Goal: Task Accomplishment & Management: Use online tool/utility

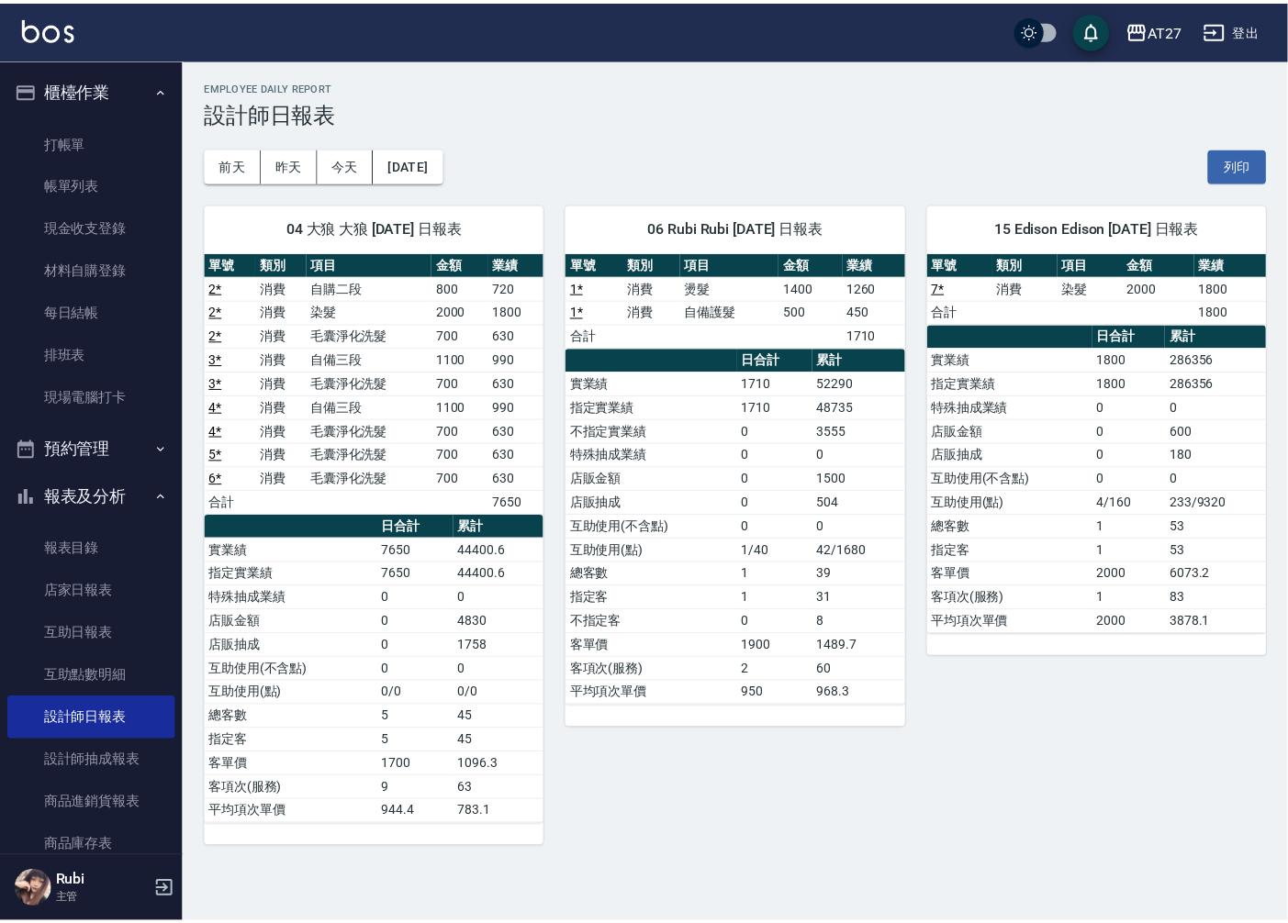
scroll to position [1, 0]
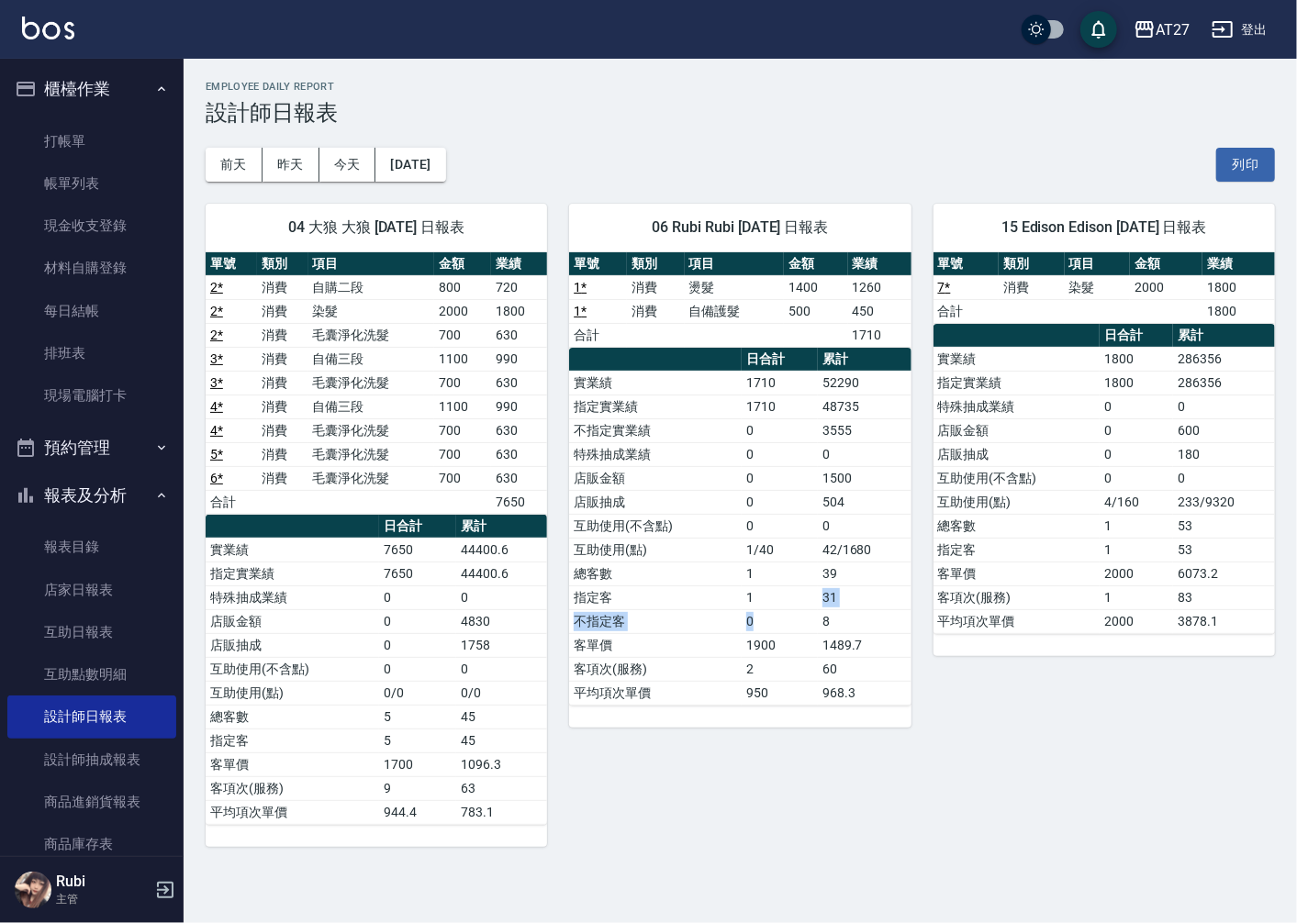
drag, startPoint x: 801, startPoint y: 612, endPoint x: 763, endPoint y: 536, distance: 85.4
click at [763, 536] on tbody "實業績 1710 52290 指定實業績 1710 48735 不指定實業績 0 3555 特殊抽成業績 0 0 店販金額 0 1500 店販抽成 0 504…" at bounding box center [739, 538] width 341 height 334
drag, startPoint x: 763, startPoint y: 536, endPoint x: 741, endPoint y: 543, distance: 22.9
click at [741, 543] on tbody "實業績 1710 52290 指定實業績 1710 48735 不指定實業績 0 3555 特殊抽成業績 0 0 店販金額 0 1500 店販抽成 0 504…" at bounding box center [739, 538] width 341 height 334
drag, startPoint x: 741, startPoint y: 543, endPoint x: 739, endPoint y: 574, distance: 31.3
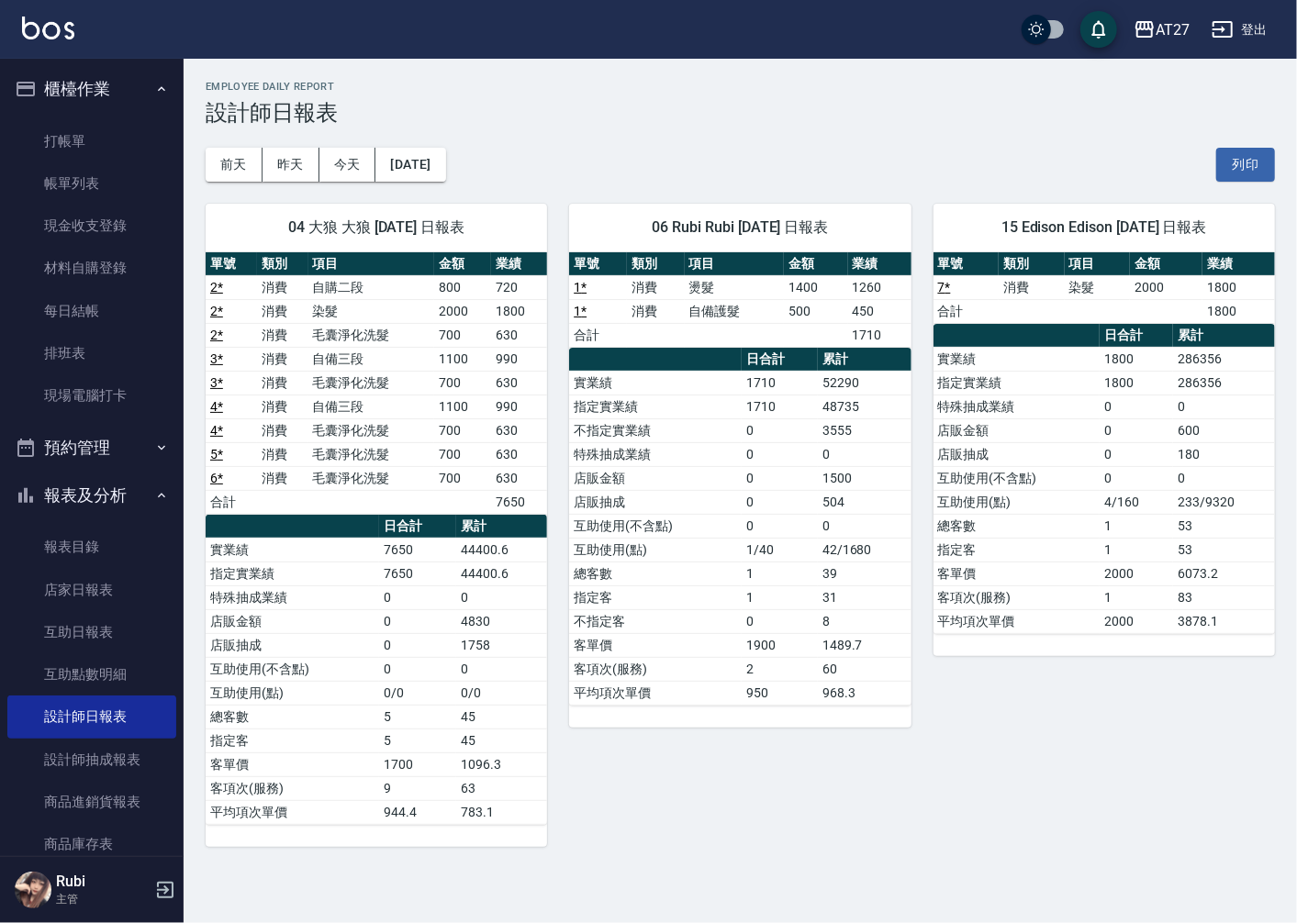
click at [739, 573] on td "總客數" at bounding box center [655, 574] width 173 height 24
click at [97, 140] on link "打帳單" at bounding box center [91, 141] width 169 height 42
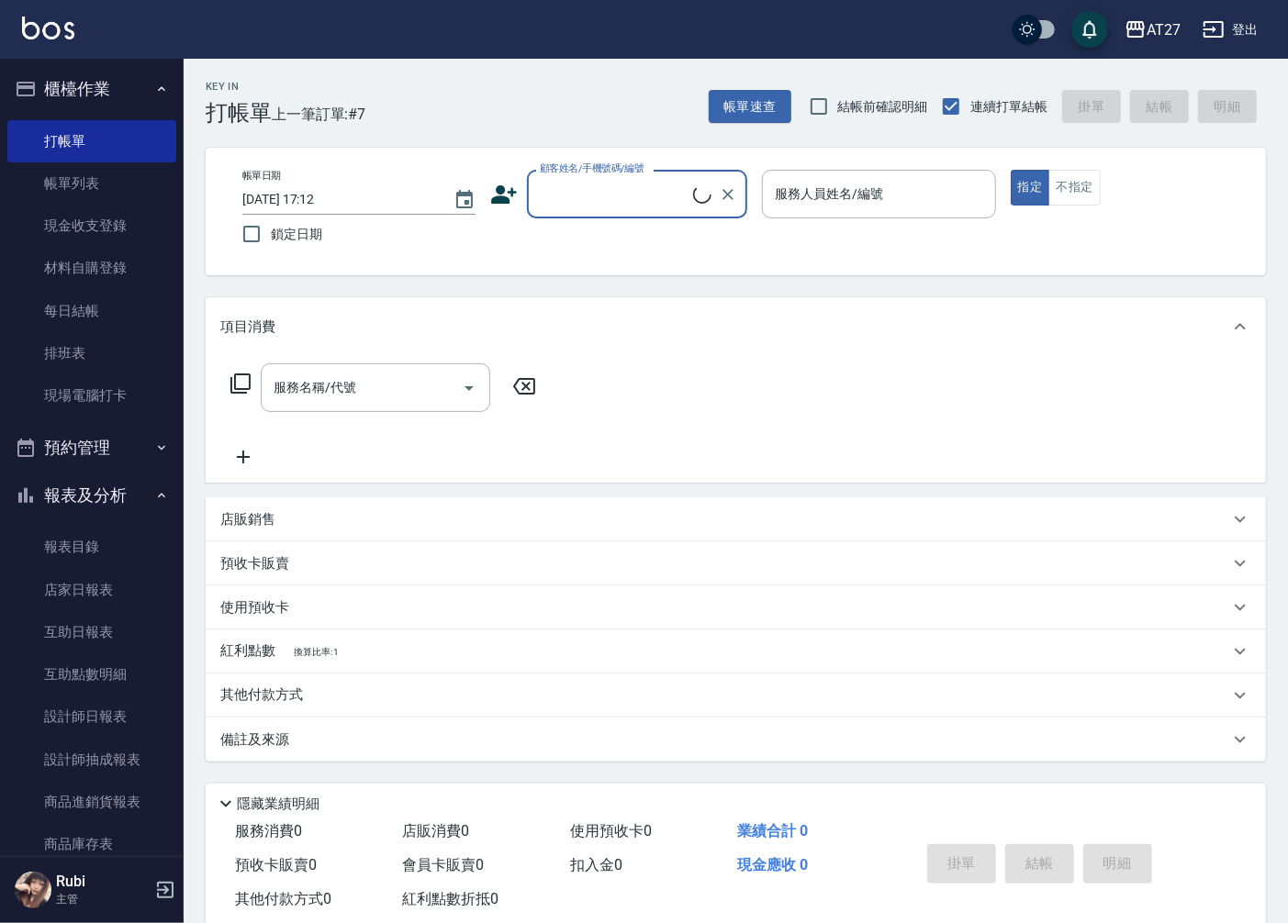
click at [645, 193] on div "顧客姓名/手機號碼/編號 顧客姓名/手機號碼/編號" at bounding box center [637, 194] width 220 height 49
click at [643, 197] on input "顧客姓名/手機號碼/編號" at bounding box center [614, 194] width 158 height 32
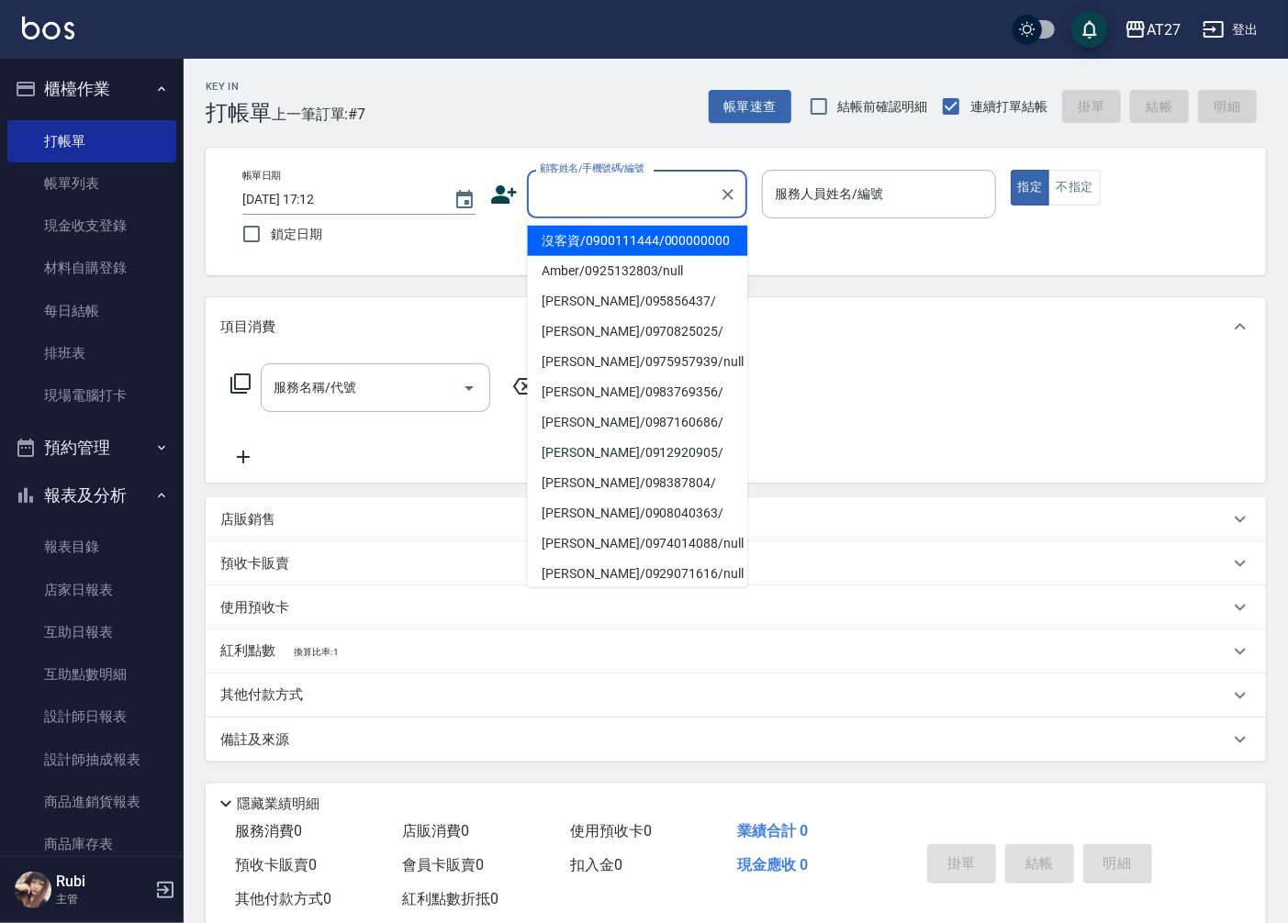
click at [618, 244] on li "沒客資/0900111444/000000000" at bounding box center [637, 241] width 220 height 30
type input "沒客資/0900111444/000000000"
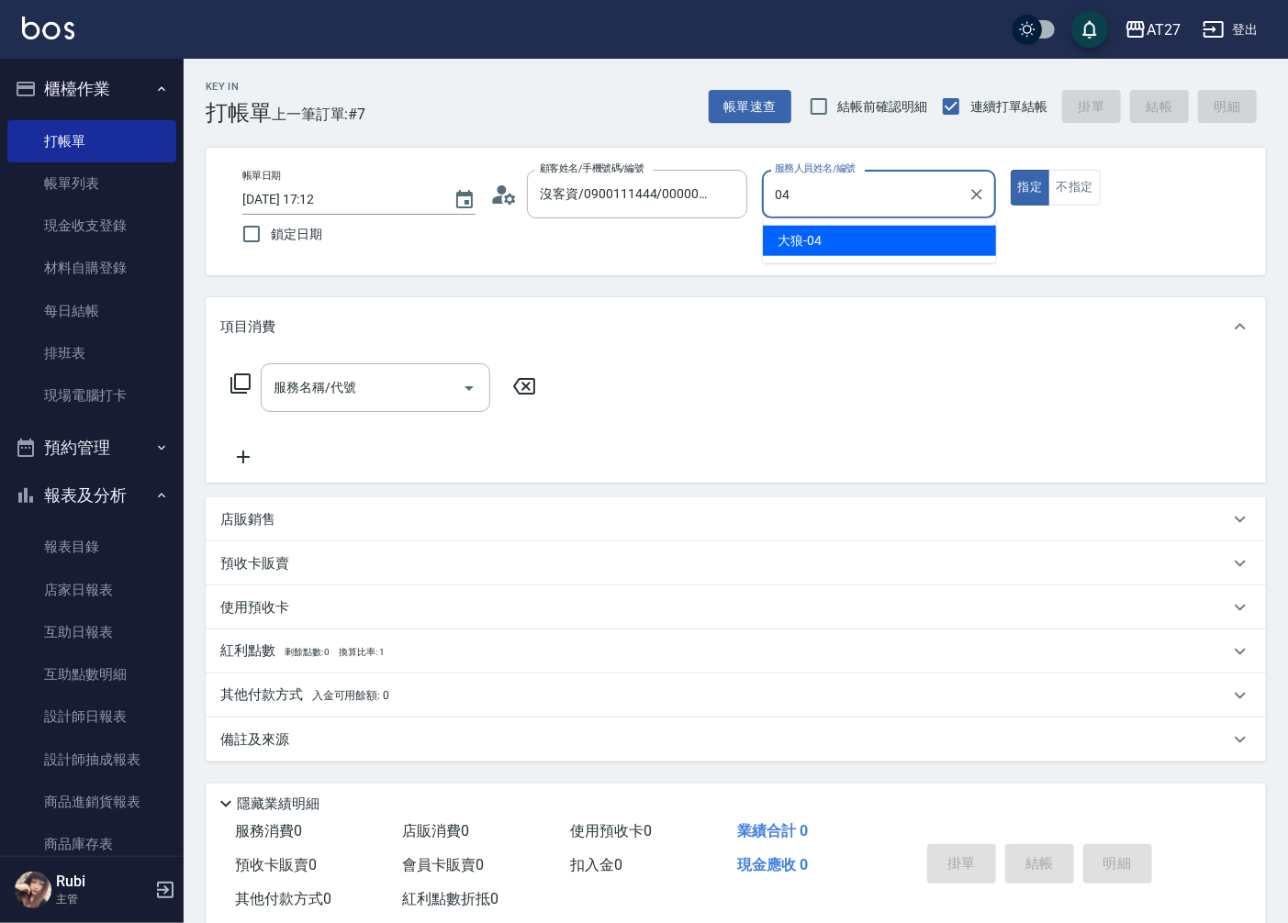
type input "大狼-04"
type button "true"
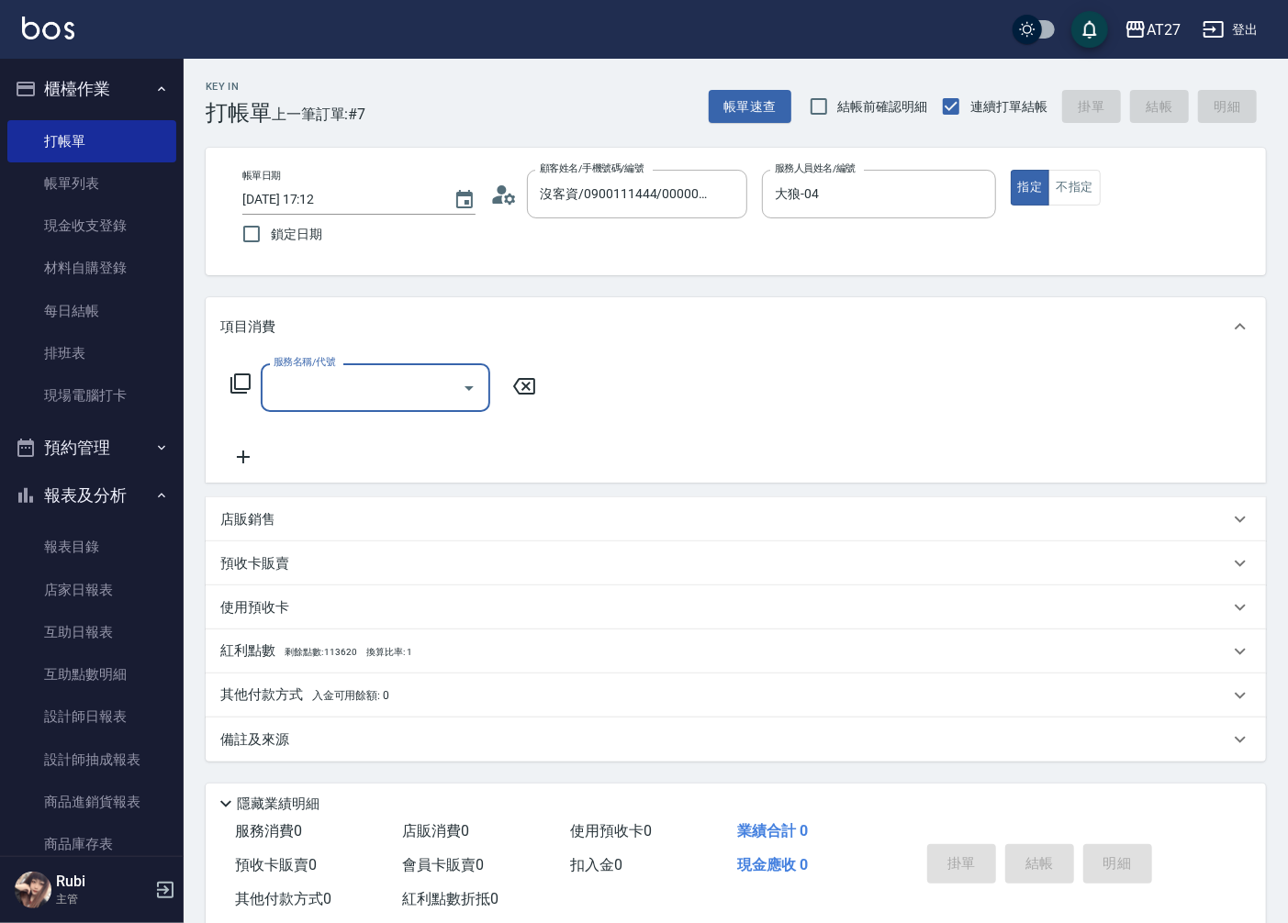
click at [283, 379] on input "服務名稱/代號" at bounding box center [361, 388] width 185 height 32
type input "401"
type input "20"
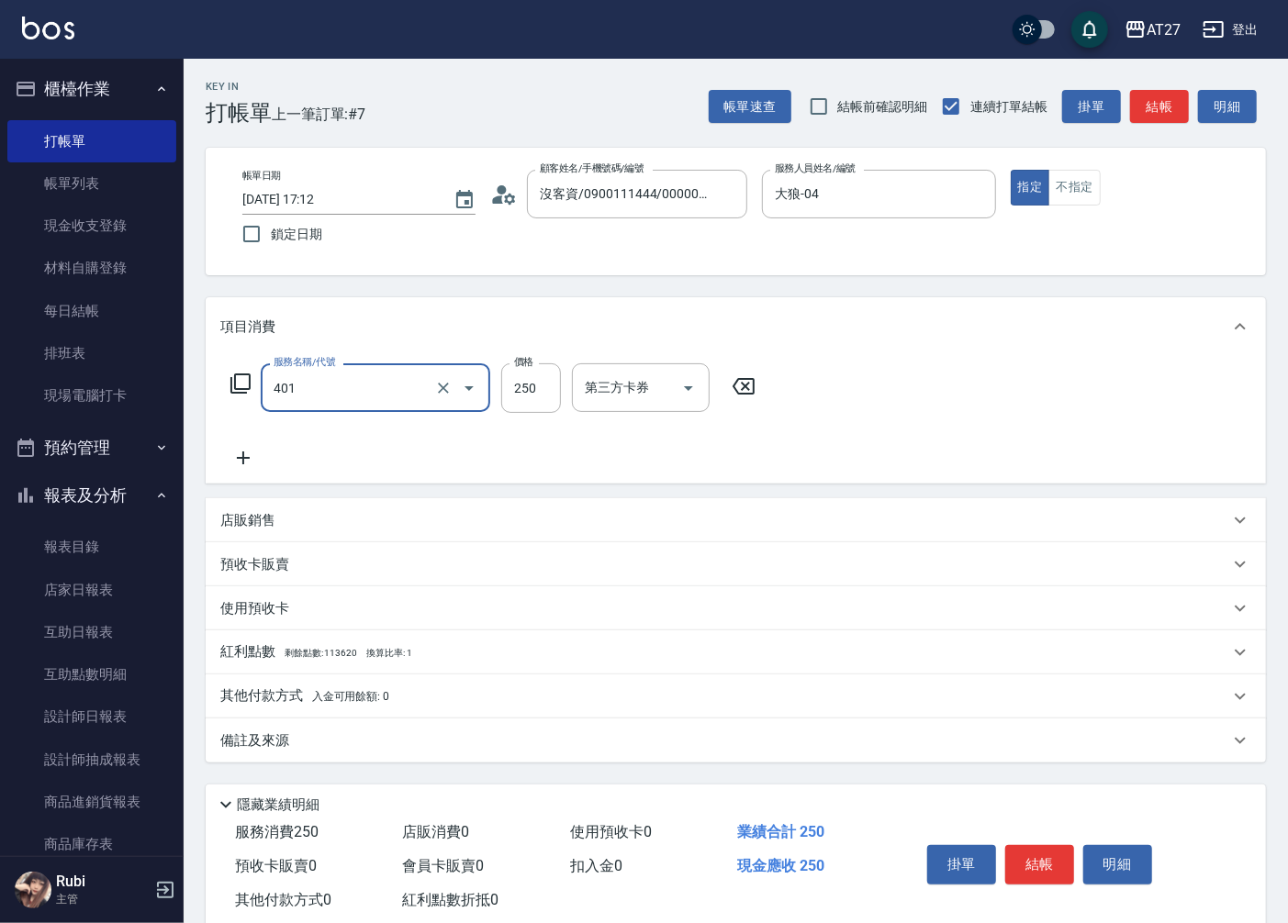
type input "剪髮(401)"
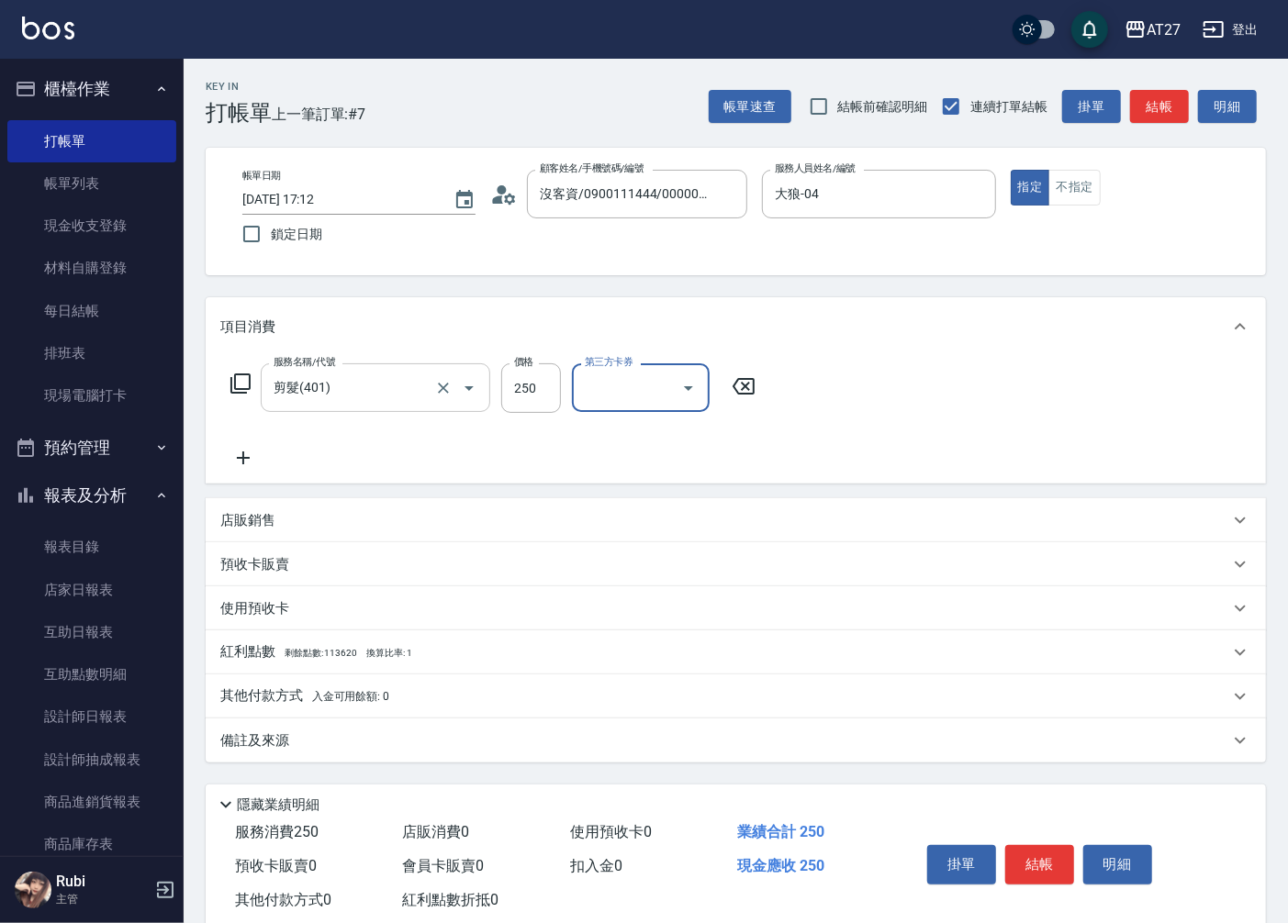
click at [283, 379] on input "剪髮(401)" at bounding box center [350, 388] width 162 height 32
click at [527, 406] on input "250" at bounding box center [531, 389] width 60 height 50
type input "2"
type input "0"
type input "200"
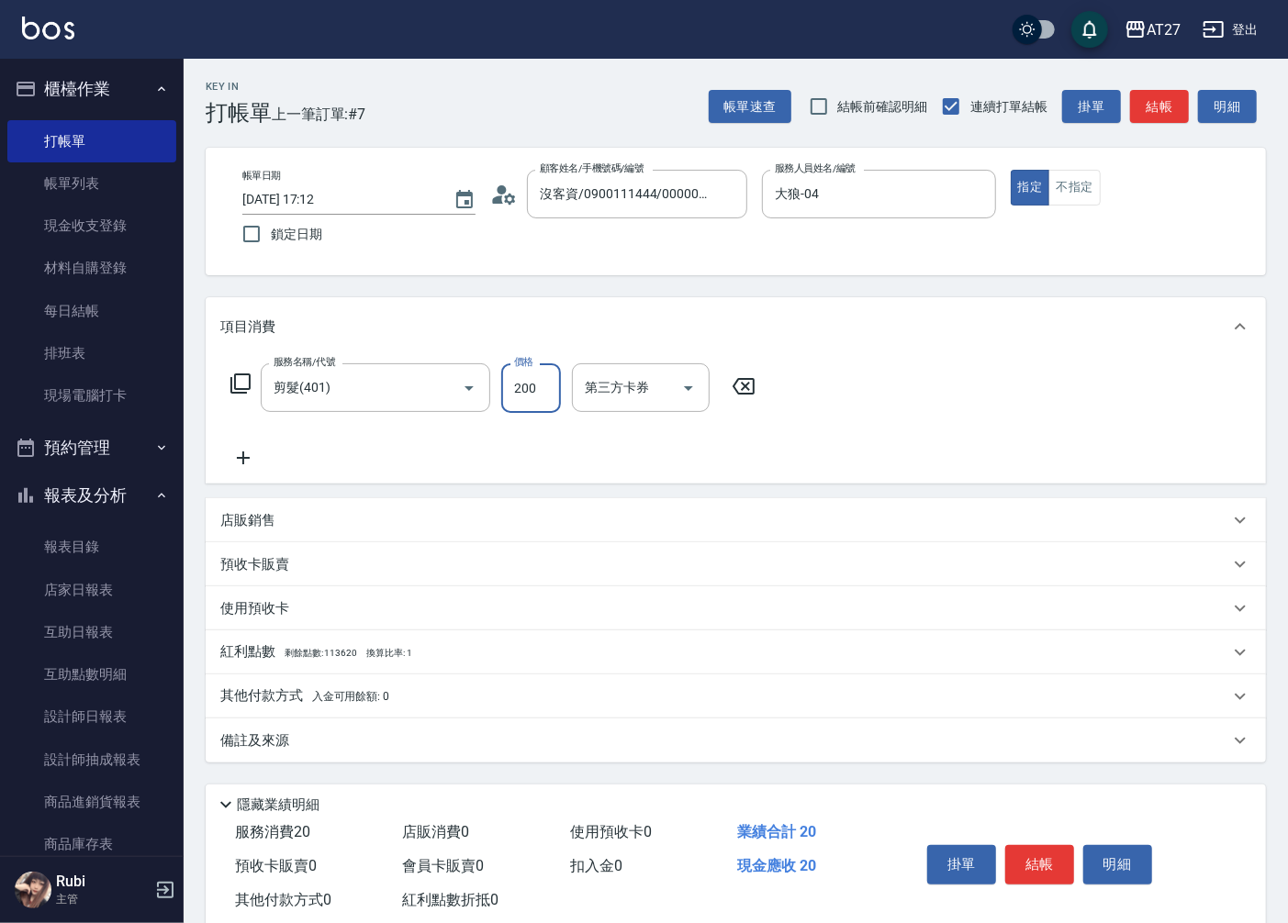
type input "20"
type input "200"
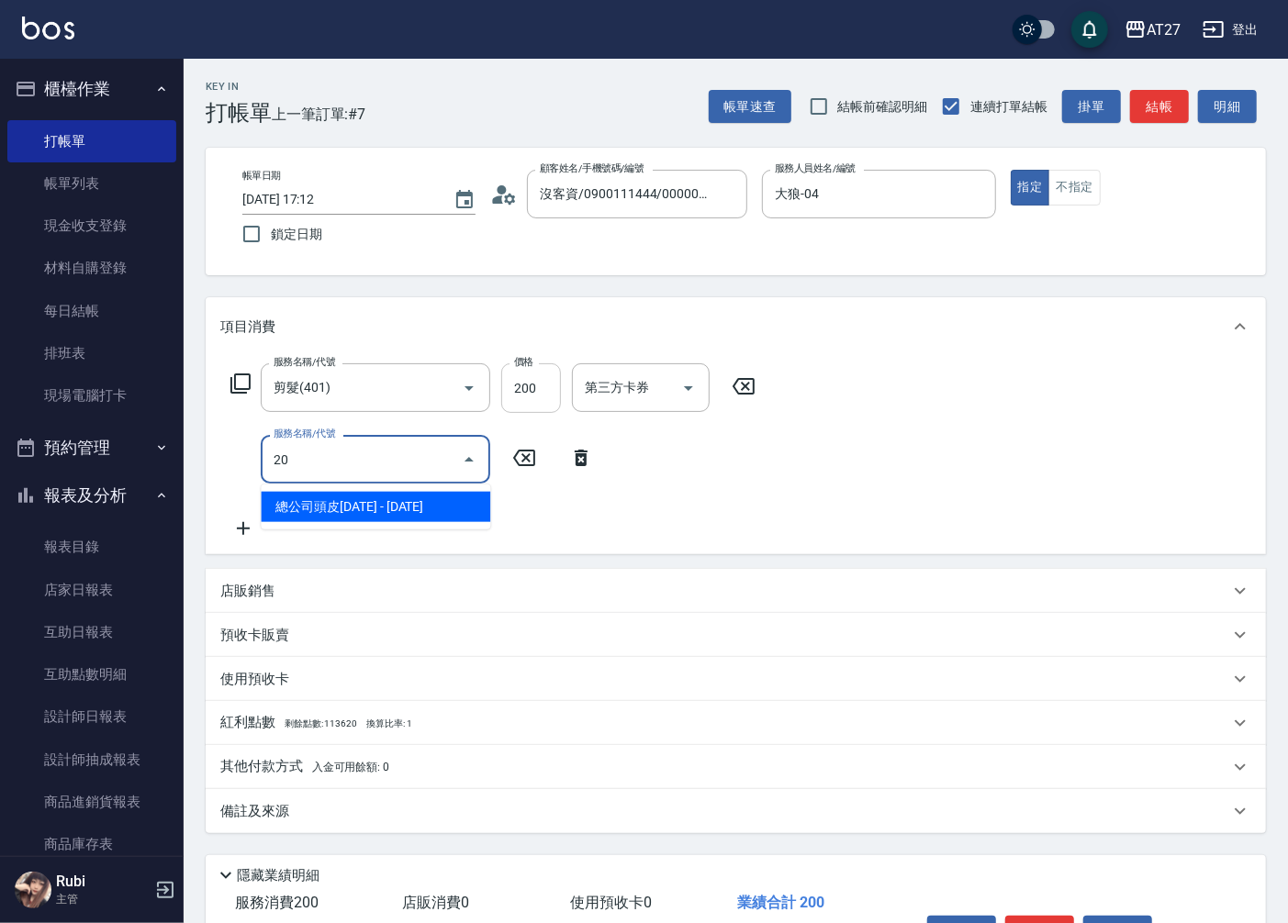
type input "201"
type input "40"
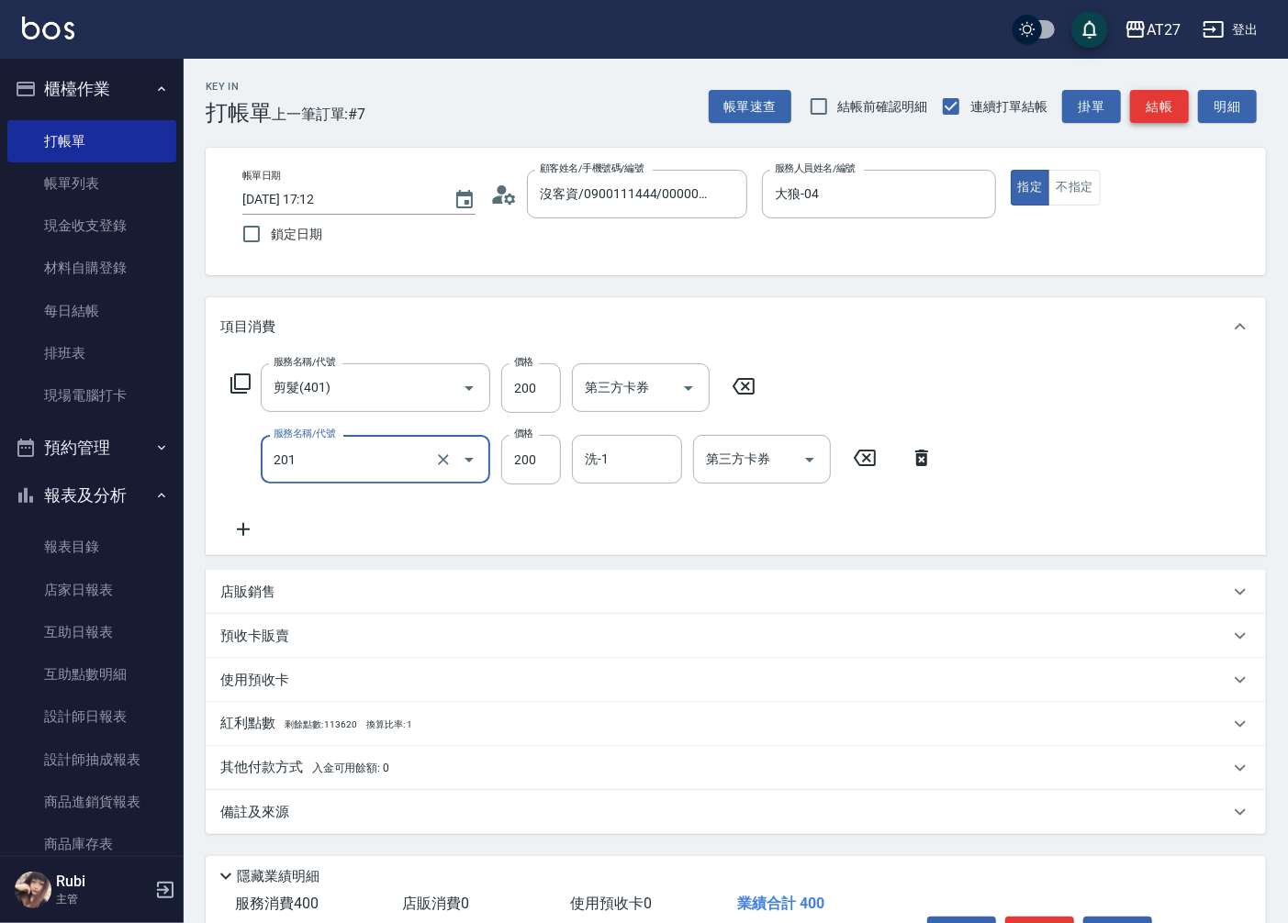
type input "洗髮(201)"
click at [1143, 111] on button "結帳" at bounding box center [1159, 107] width 59 height 34
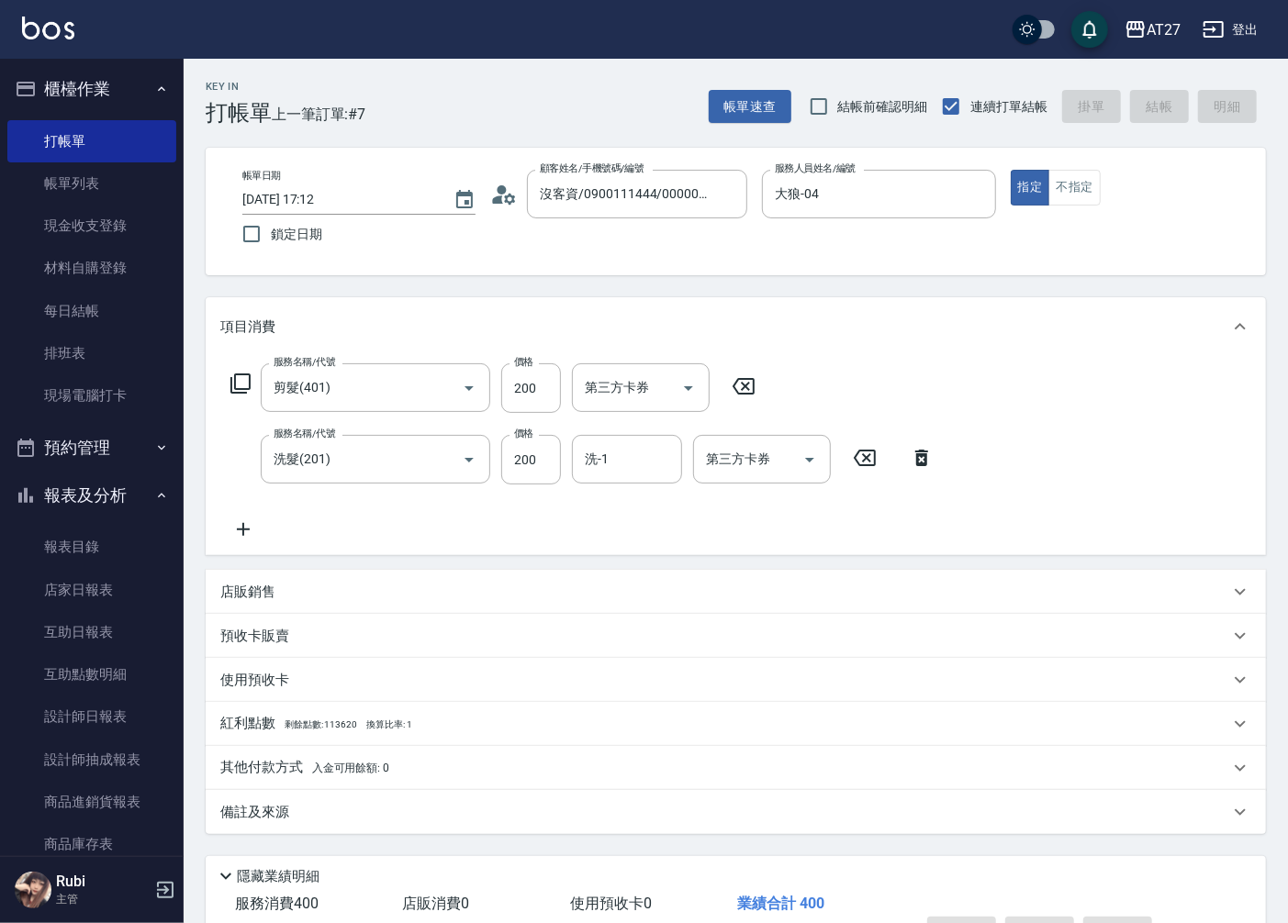
type input "[DATE] 17:14"
type input "0"
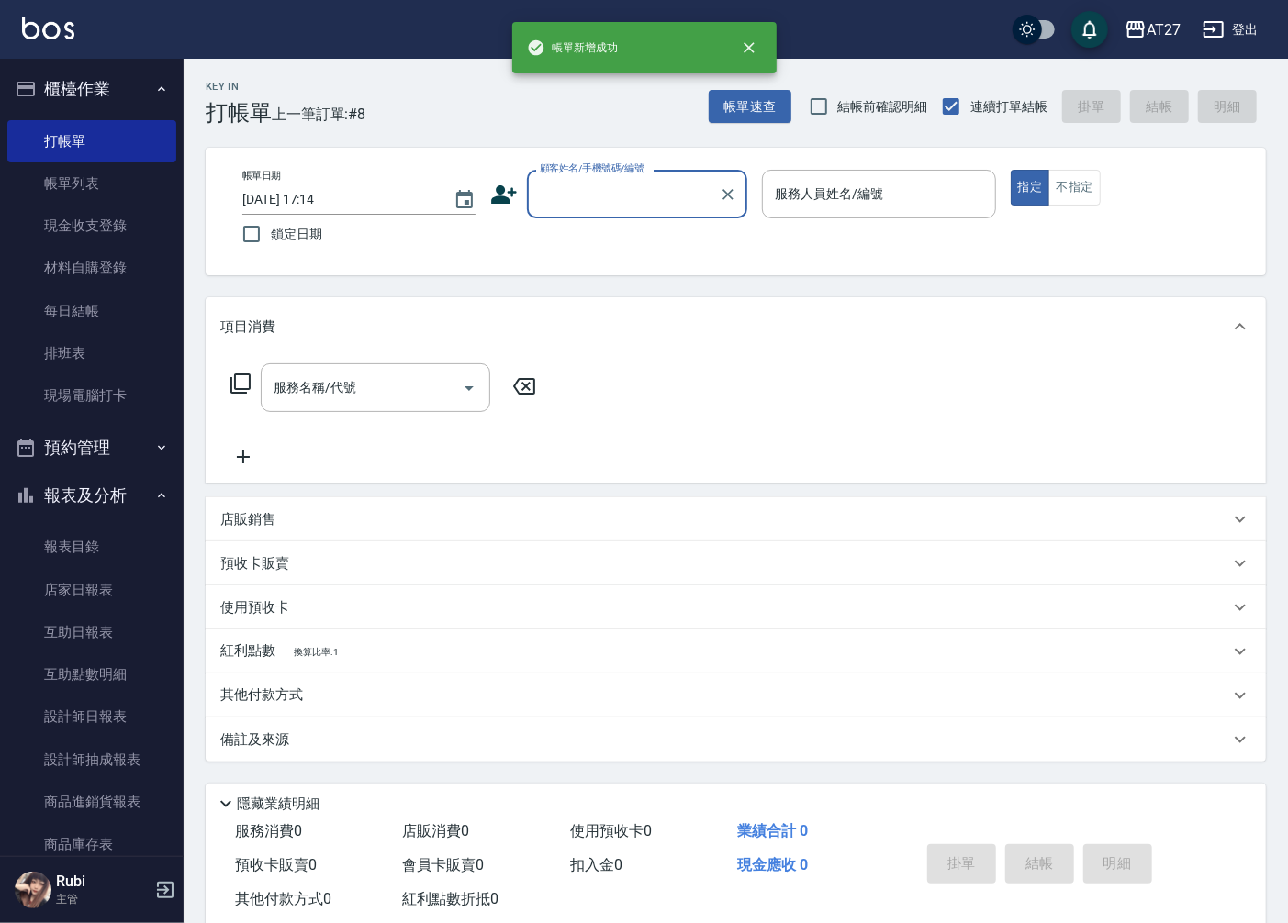
click at [699, 208] on input "顧客姓名/手機號碼/編號" at bounding box center [623, 194] width 176 height 32
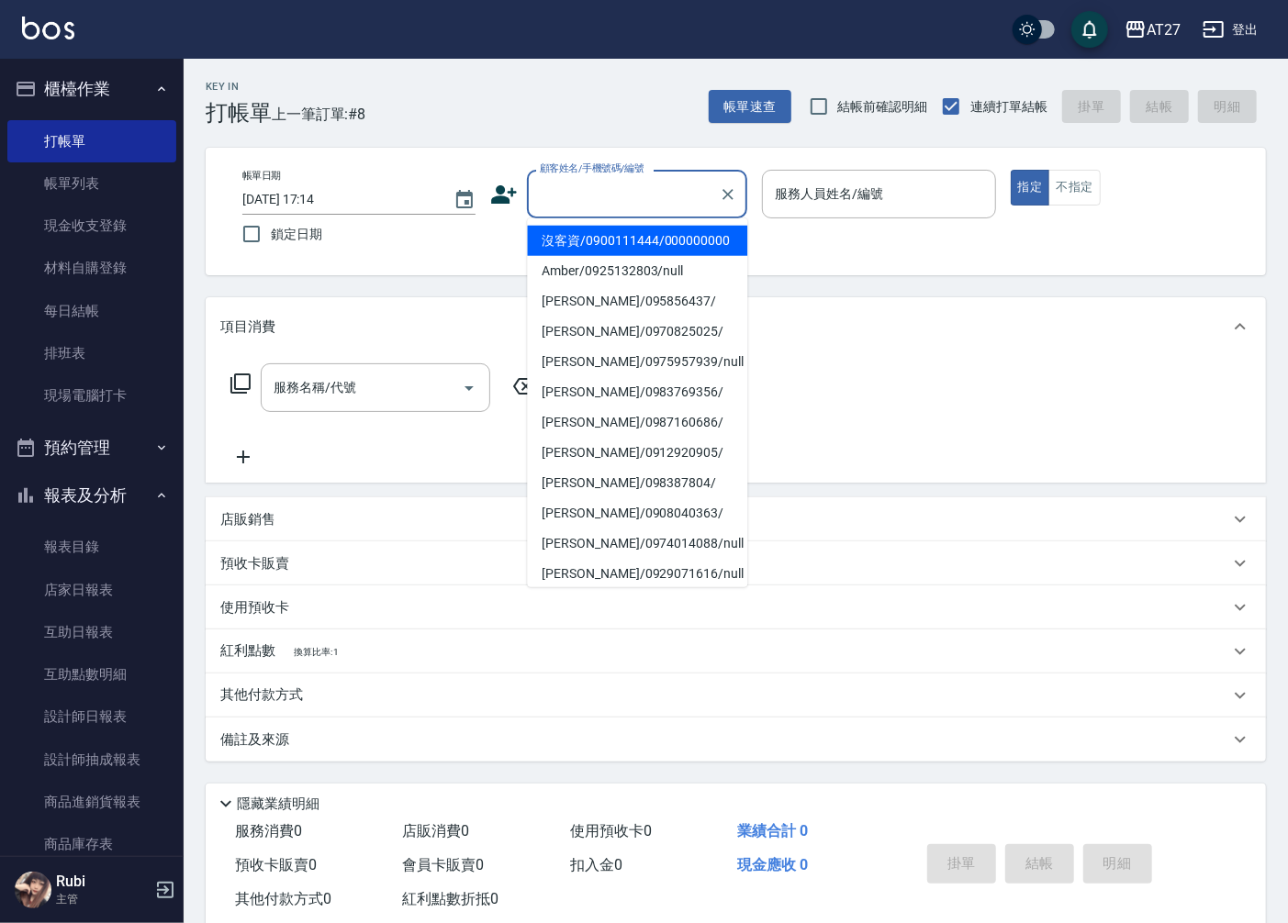
click at [687, 241] on li "沒客資/0900111444/000000000" at bounding box center [637, 241] width 220 height 30
type input "沒客資/0900111444/000000000"
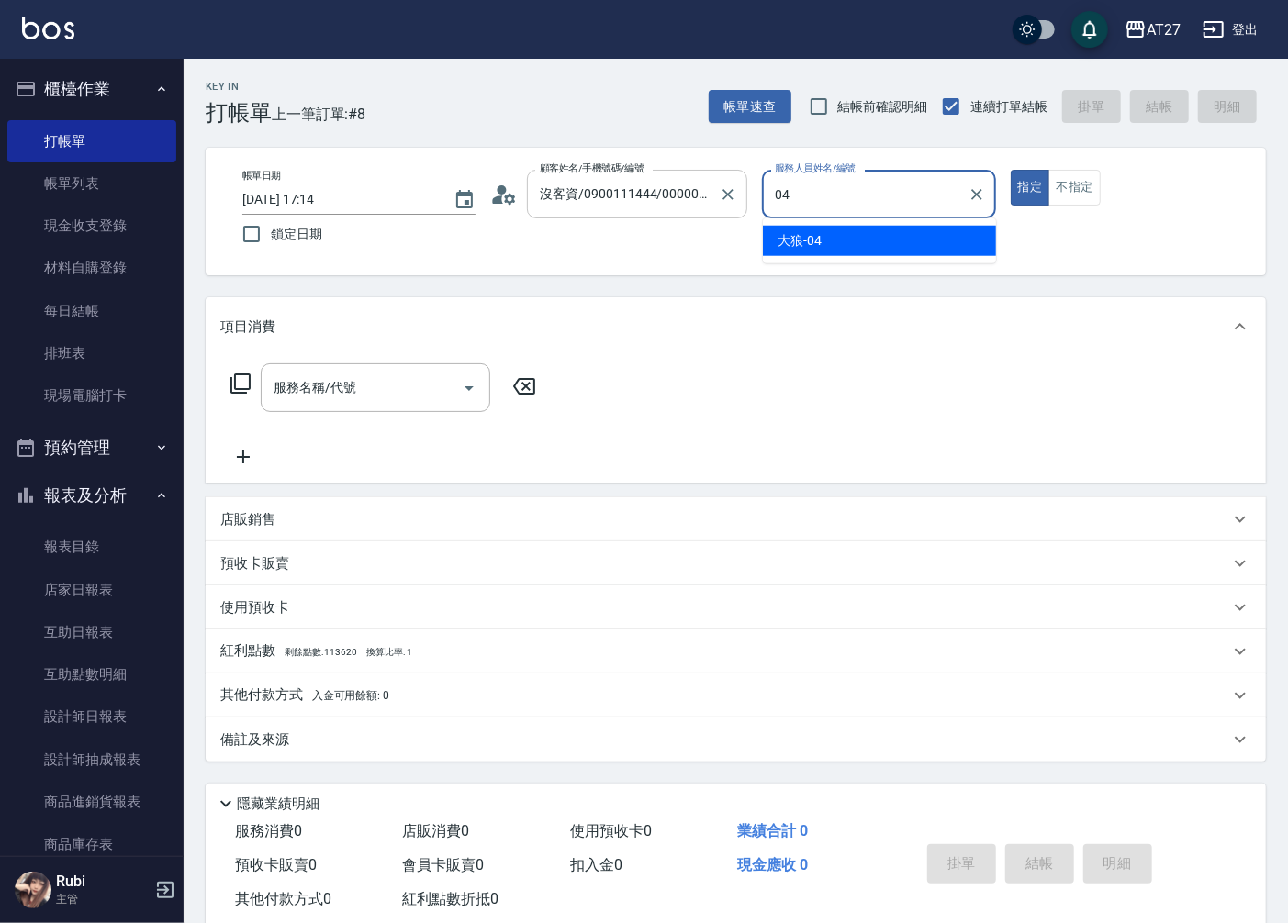
type input "大狼-04"
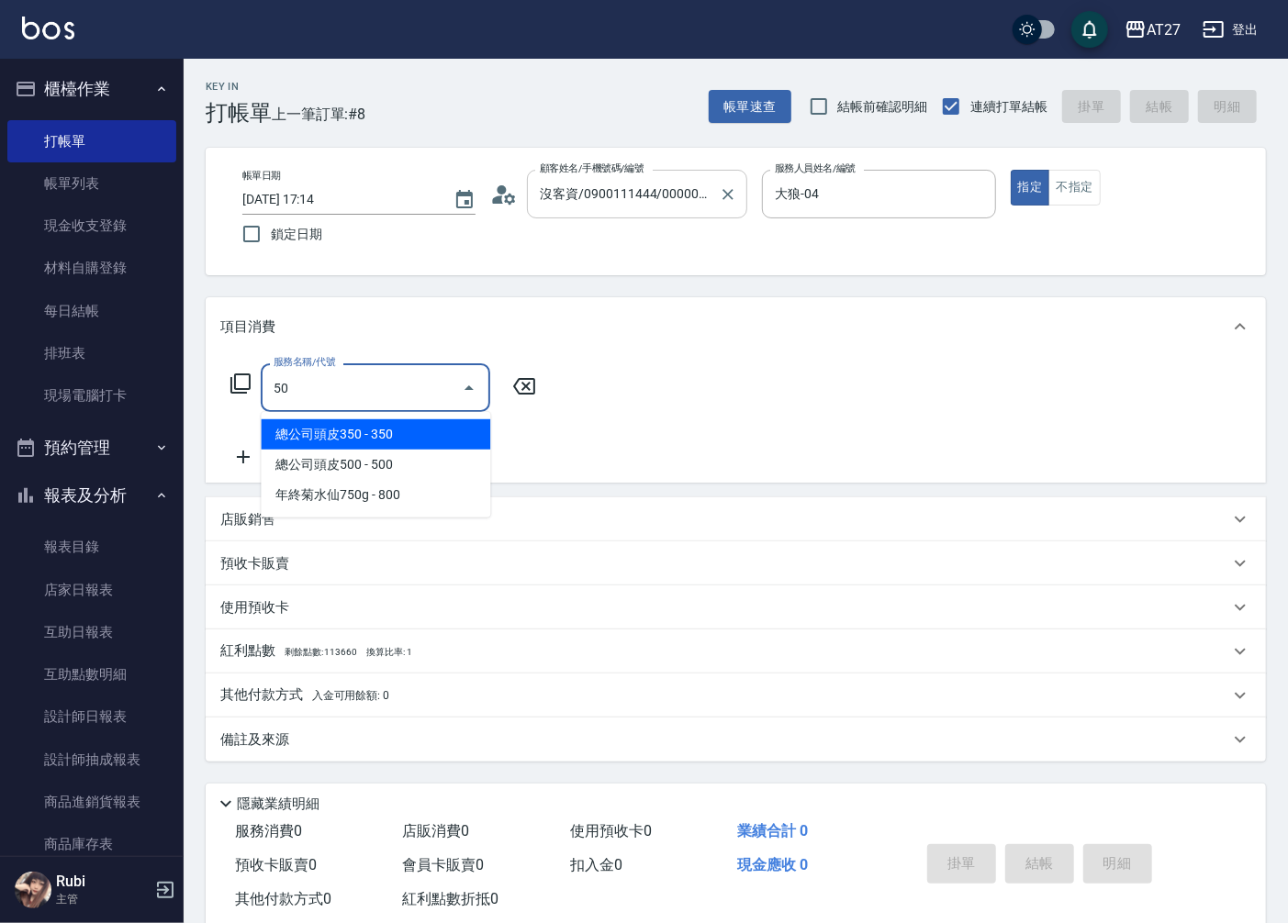
type input "501"
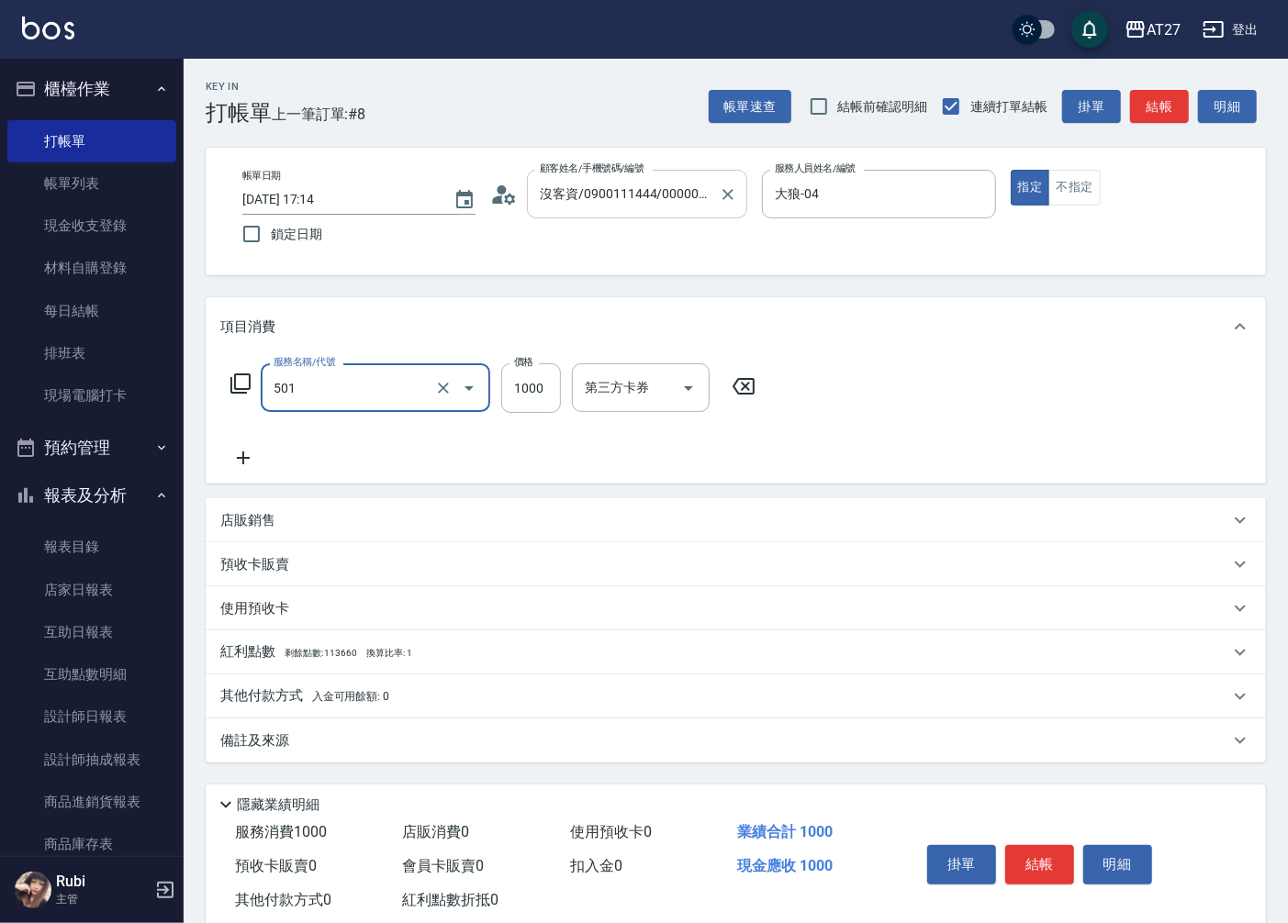
type input "100"
type input "染髮(501)"
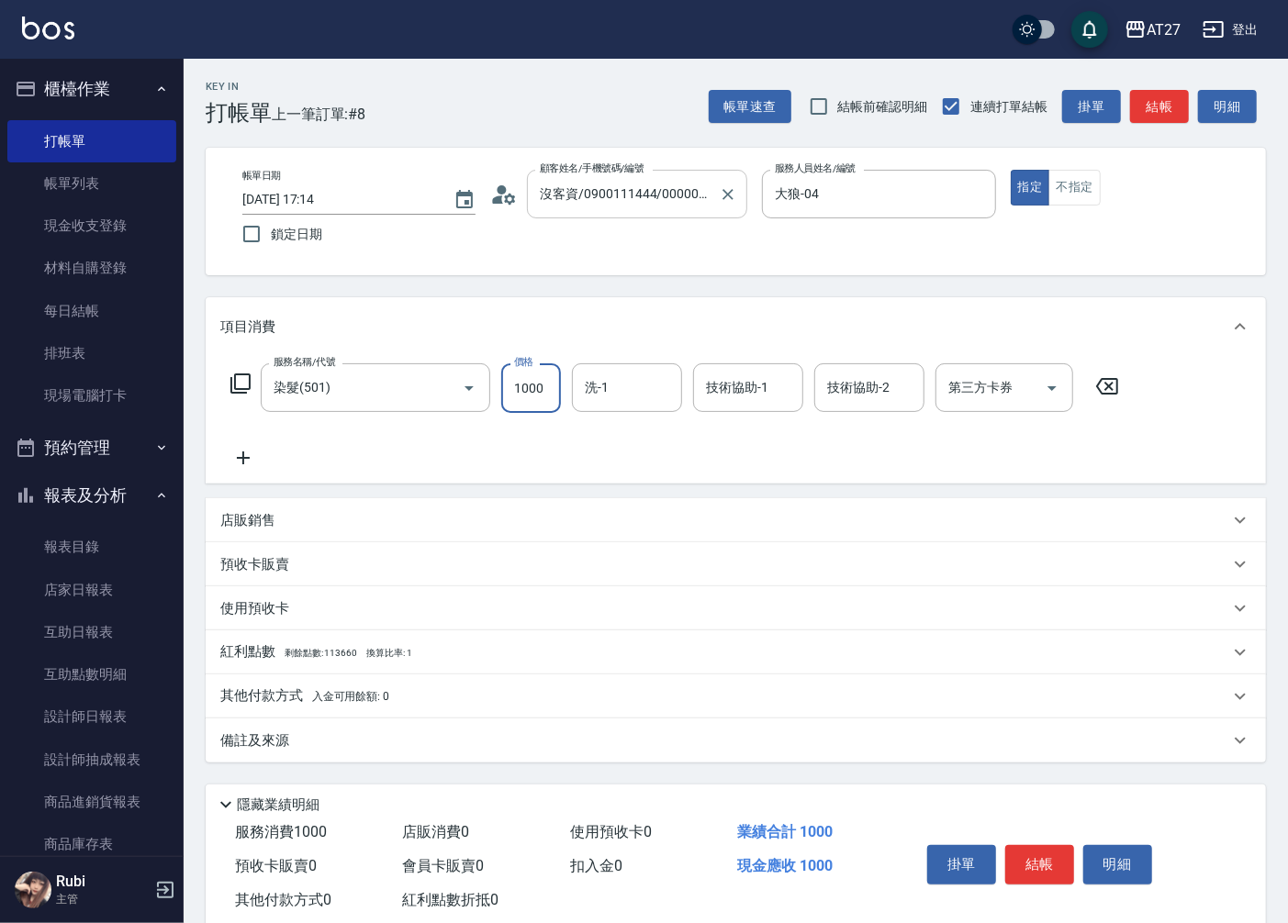
type input "1"
type input "0"
type input "150"
type input "10"
type input "1500"
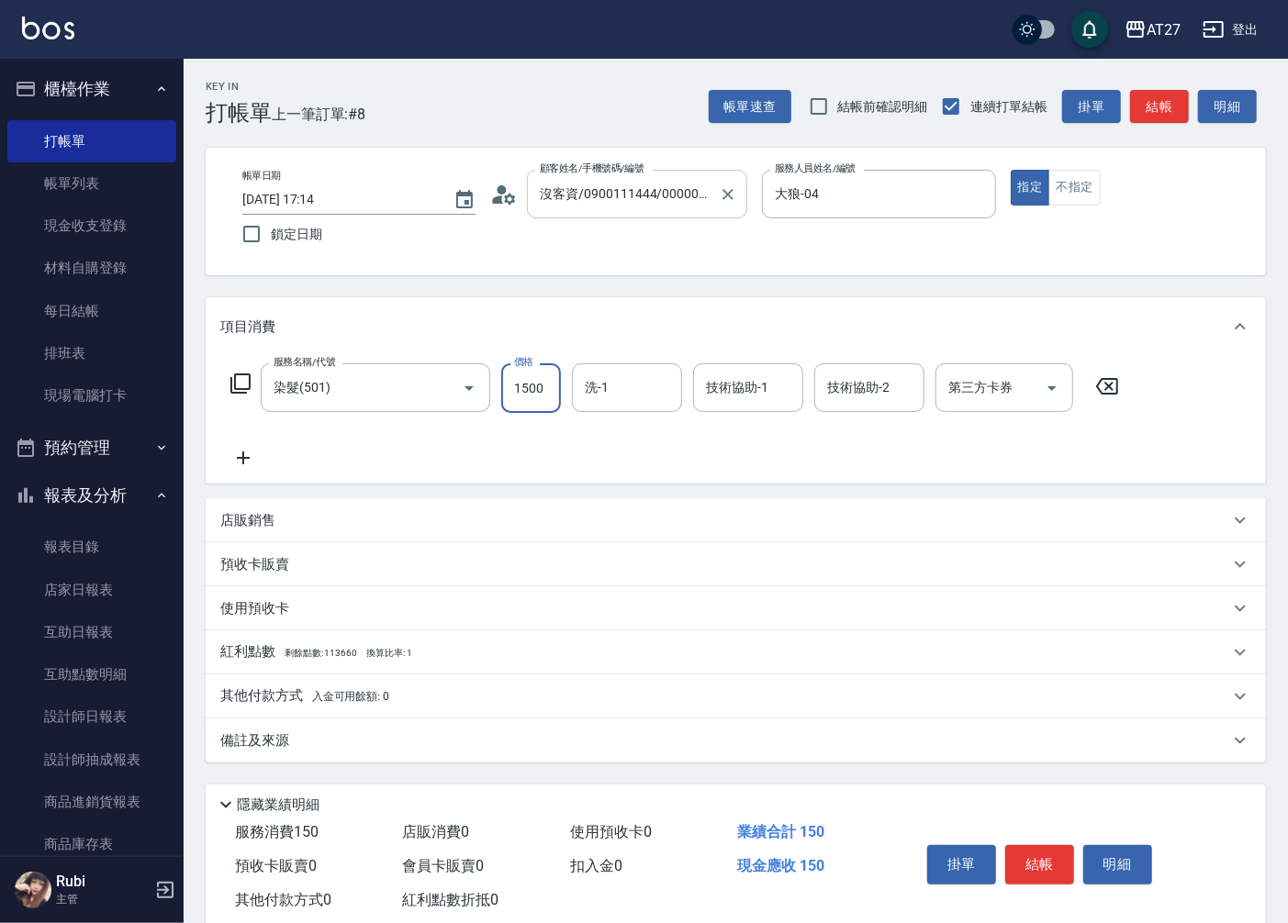
type input "150"
type input "1500"
click at [1166, 98] on button "結帳" at bounding box center [1159, 107] width 59 height 34
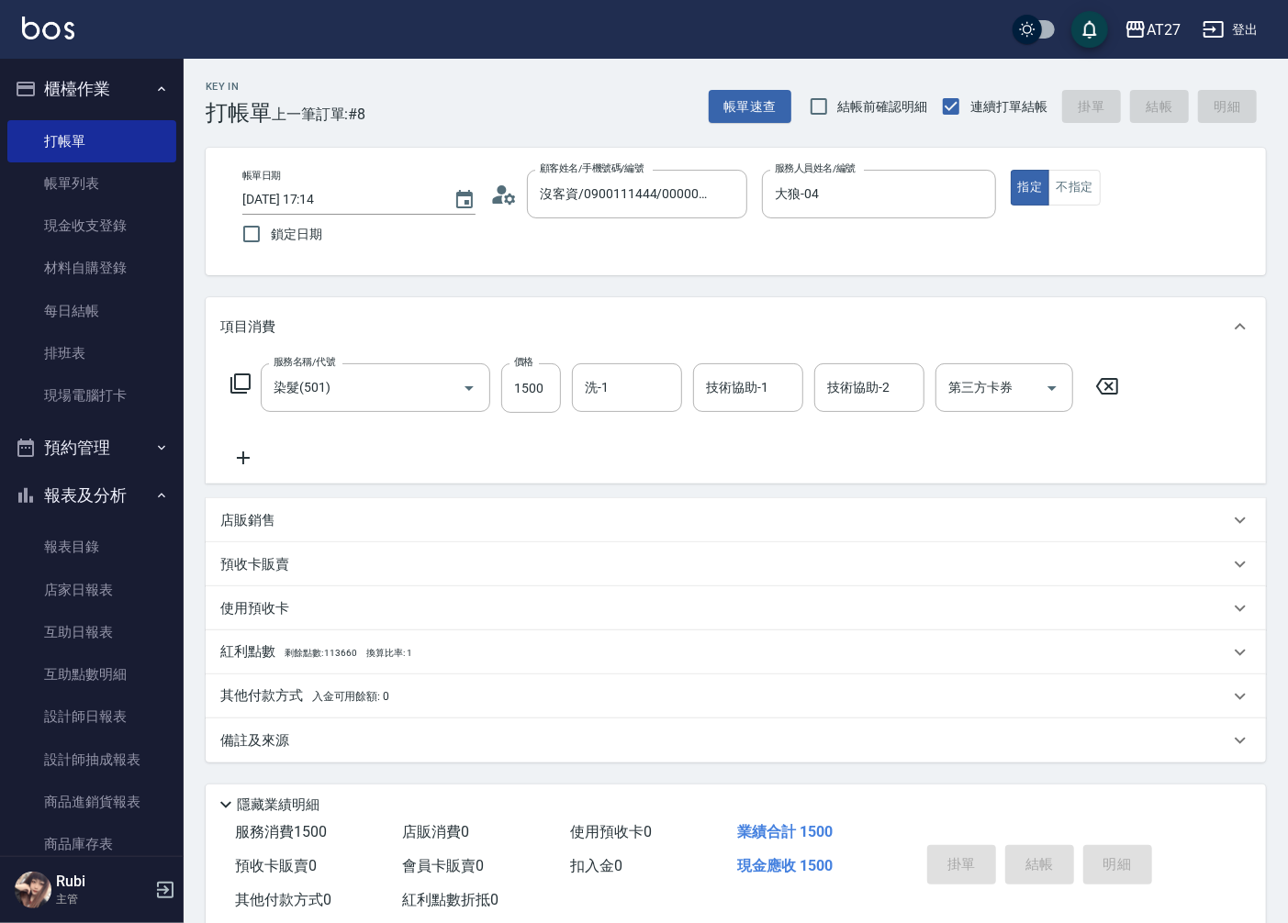
type input "0"
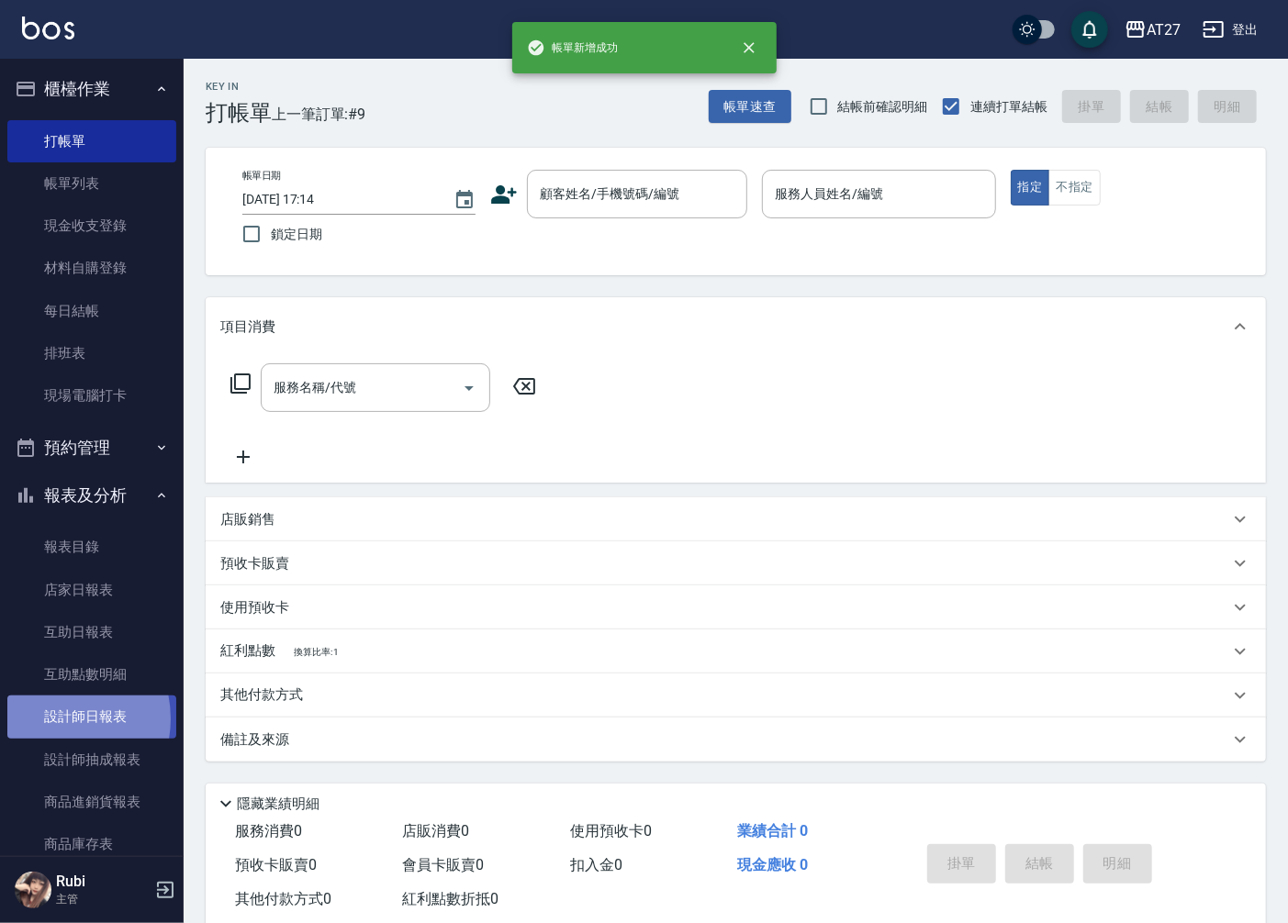
click at [50, 719] on link "設計師日報表" at bounding box center [91, 717] width 169 height 42
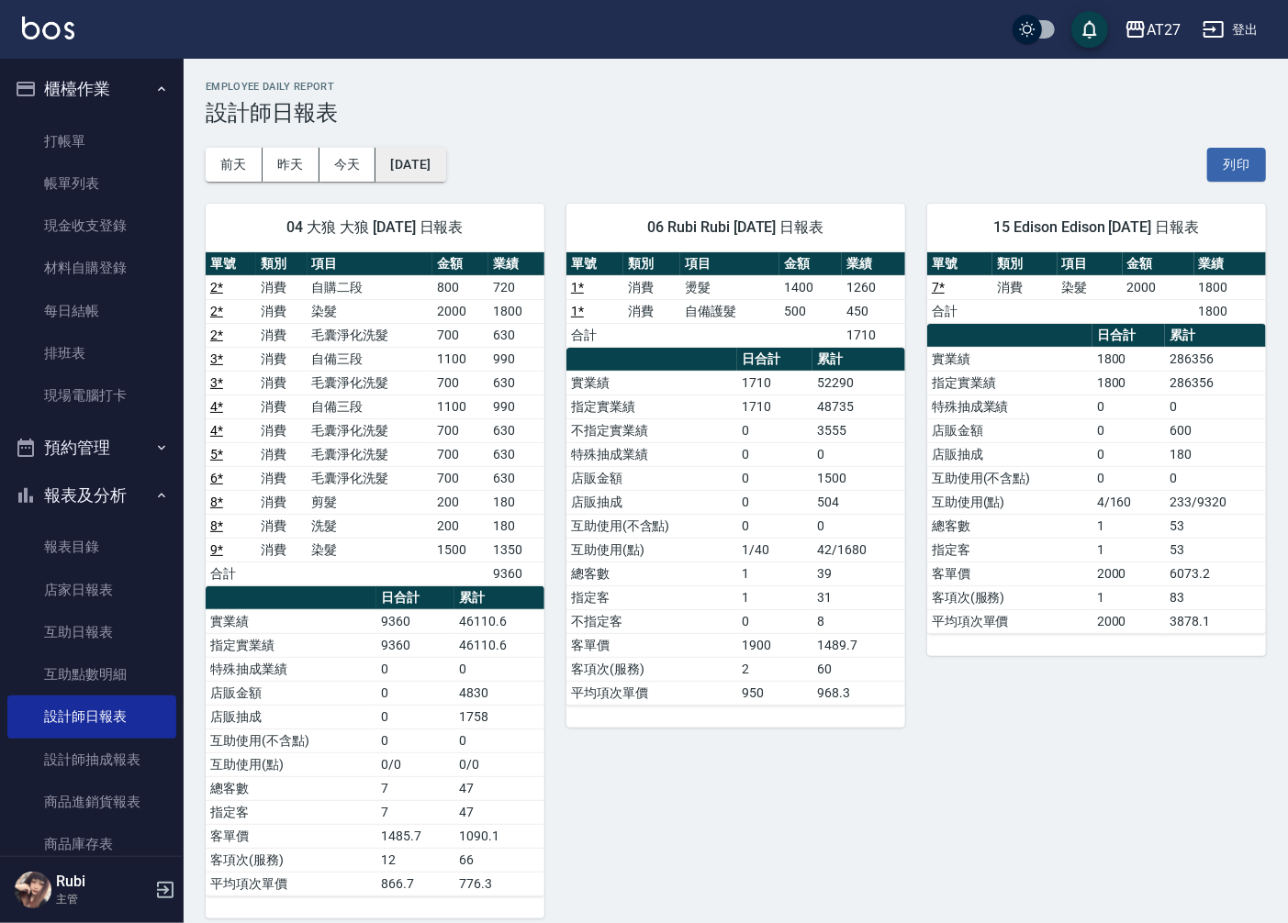
click at [445, 162] on button "[DATE]" at bounding box center [410, 165] width 70 height 34
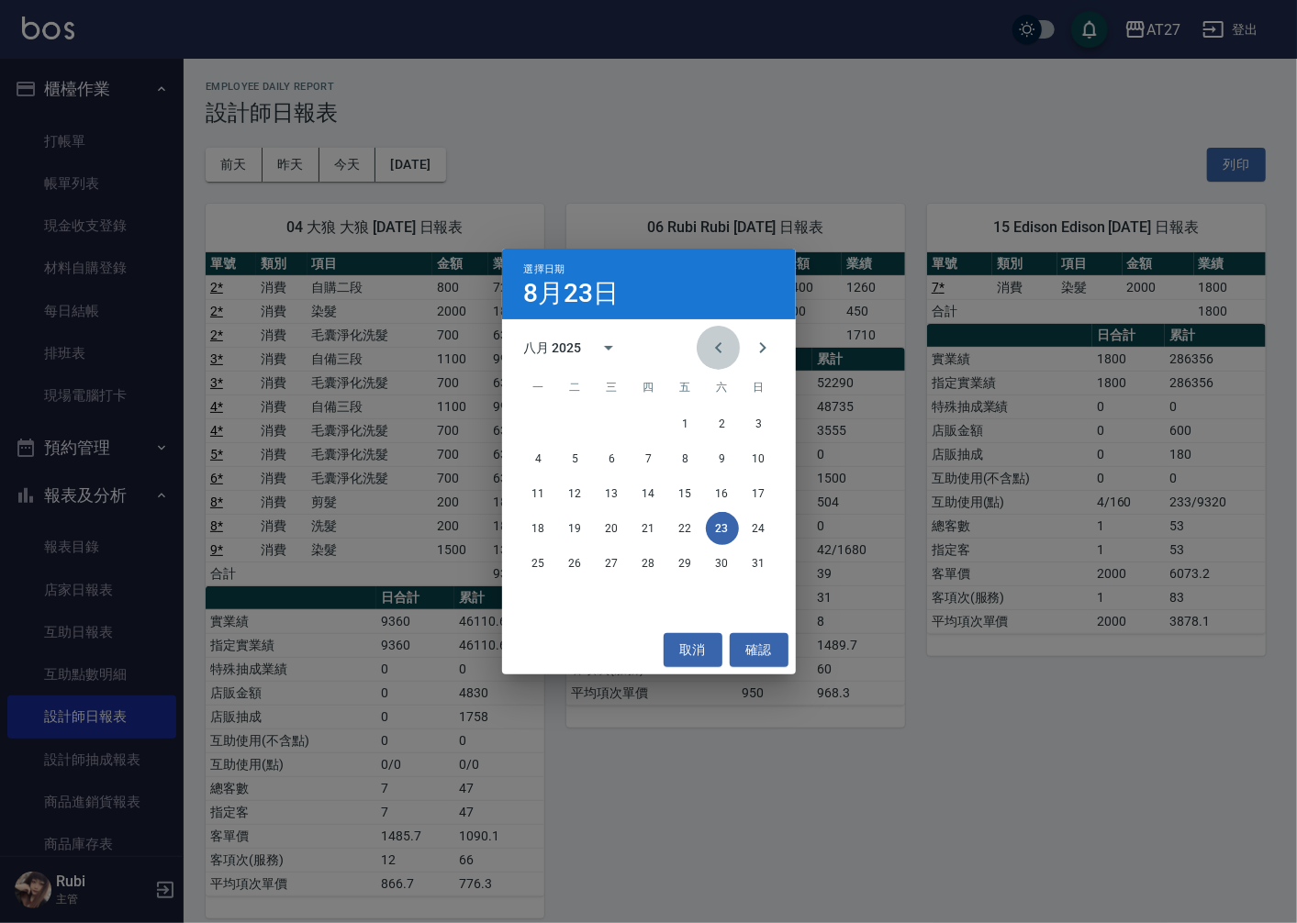
click at [719, 342] on icon "Previous month" at bounding box center [719, 348] width 22 height 22
click at [600, 537] on button "23" at bounding box center [612, 528] width 33 height 33
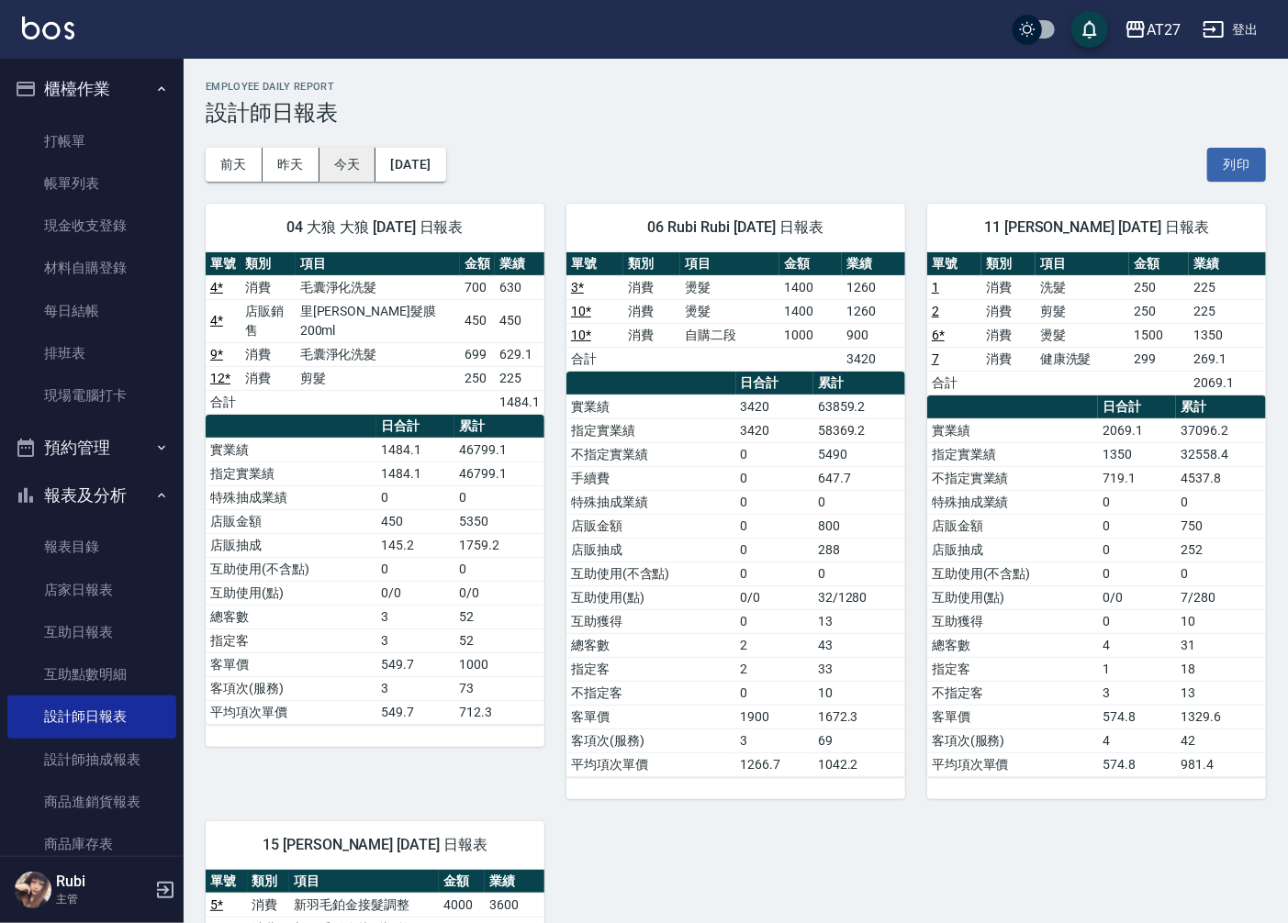
click at [360, 165] on button "今天" at bounding box center [347, 165] width 57 height 34
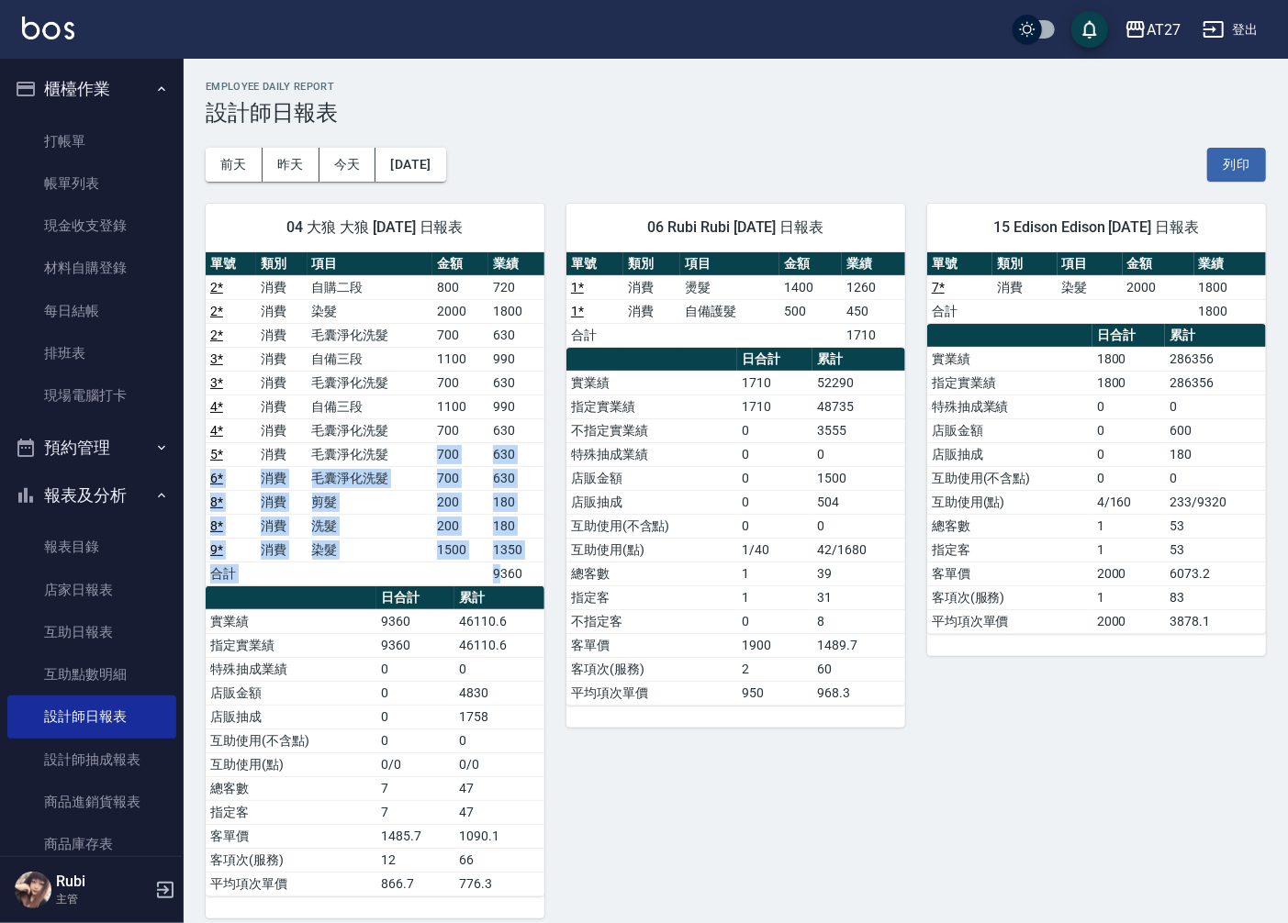
drag, startPoint x: 460, startPoint y: 487, endPoint x: 503, endPoint y: 610, distance: 131.2
click at [503, 610] on div "單號 類別 項目 金額 業績 2 * 消費 自購二段 800 720 2 * 消費 染髮 2000 1800 2 * 消費 毛囊淨化洗髮 700 630 3 …" at bounding box center [375, 574] width 339 height 644
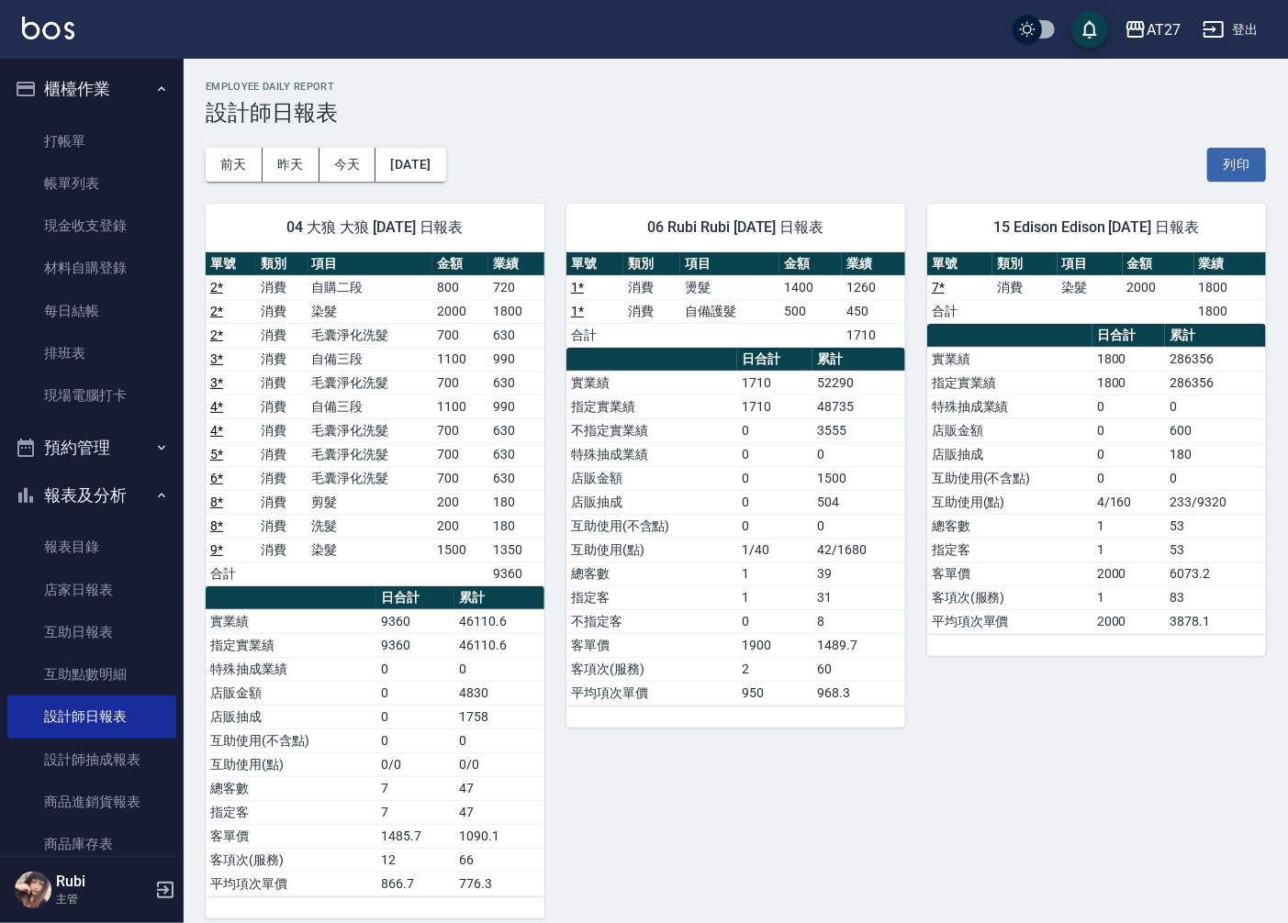
drag, startPoint x: 503, startPoint y: 610, endPoint x: 471, endPoint y: 690, distance: 86.1
click at [471, 691] on td "4830" at bounding box center [499, 693] width 90 height 24
drag, startPoint x: 744, startPoint y: 331, endPoint x: 710, endPoint y: 493, distance: 165.3
click at [710, 493] on div "單號 類別 項目 金額 業績 1 * 消費 燙髮 1400 1260 1 * 消費 自備護髮 500 450 合計 1710 日合計 累計 實業績 1710 …" at bounding box center [735, 478] width 339 height 453
drag, startPoint x: 710, startPoint y: 493, endPoint x: 670, endPoint y: 565, distance: 81.8
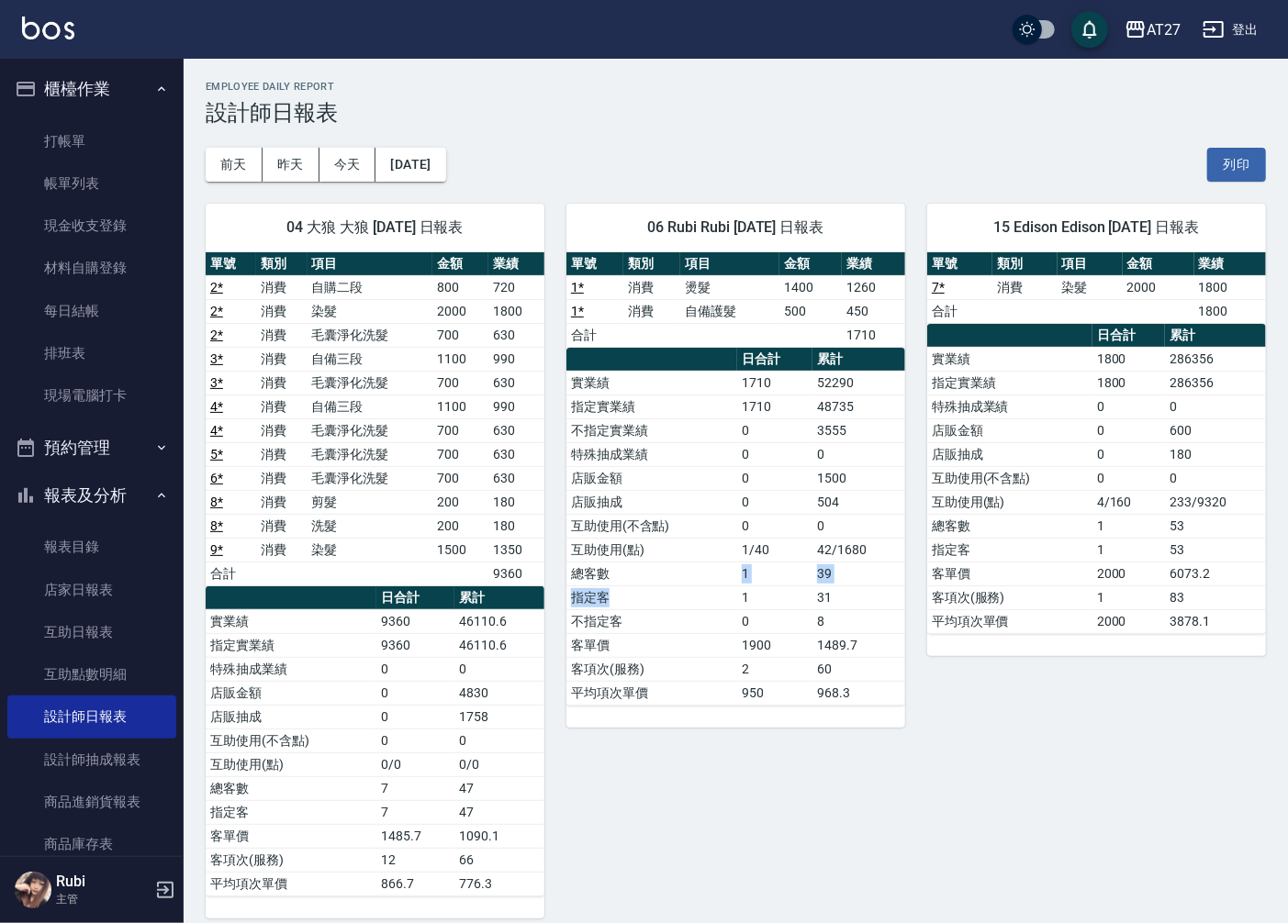
click at [670, 565] on tbody "實業績 1710 52290 指定實業績 1710 48735 不指定實業績 0 3555 特殊抽成業績 0 0 店販金額 0 1500 店販抽成 0 504…" at bounding box center [735, 538] width 339 height 334
drag, startPoint x: 670, startPoint y: 565, endPoint x: 636, endPoint y: 473, distance: 97.9
click at [636, 473] on tbody "實業績 1710 52290 指定實業績 1710 48735 不指定實業績 0 3555 特殊抽成業績 0 0 店販金額 0 1500 店販抽成 0 504…" at bounding box center [735, 538] width 339 height 334
drag, startPoint x: 636, startPoint y: 473, endPoint x: 704, endPoint y: 510, distance: 77.7
click at [704, 510] on tbody "實業績 1710 52290 指定實業績 1710 48735 不指定實業績 0 3555 特殊抽成業績 0 0 店販金額 0 1500 店販抽成 0 504…" at bounding box center [735, 538] width 339 height 334
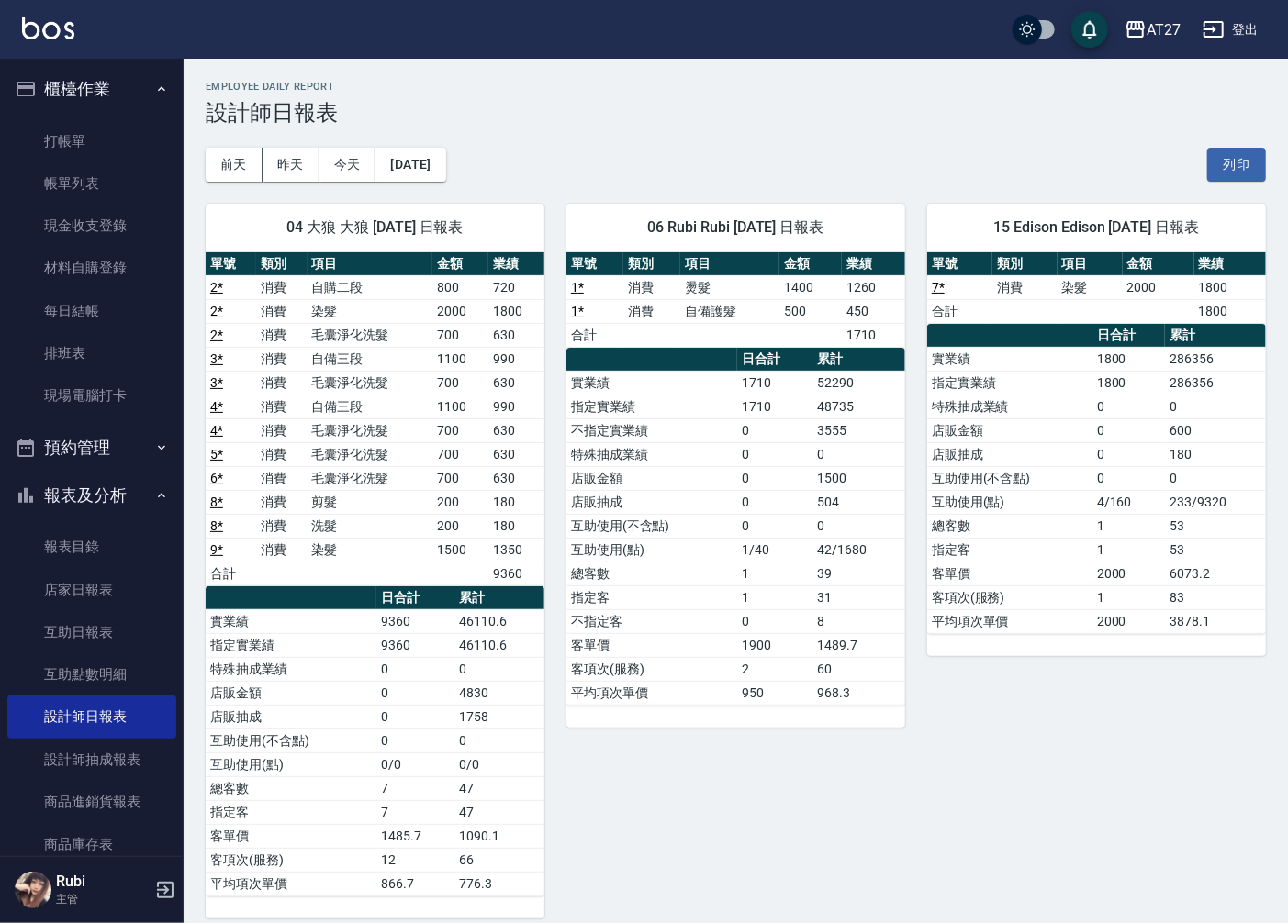
drag, startPoint x: 704, startPoint y: 510, endPoint x: 719, endPoint y: 573, distance: 64.1
click at [719, 573] on td "總客數" at bounding box center [651, 574] width 171 height 24
drag, startPoint x: 708, startPoint y: 589, endPoint x: 685, endPoint y: 508, distance: 84.9
click at [685, 508] on tbody "實業績 1710 52290 指定實業績 1710 48735 不指定實業績 0 3555 特殊抽成業績 0 0 店販金額 0 1500 店販抽成 0 504…" at bounding box center [735, 538] width 339 height 334
drag, startPoint x: 685, startPoint y: 508, endPoint x: 709, endPoint y: 575, distance: 71.1
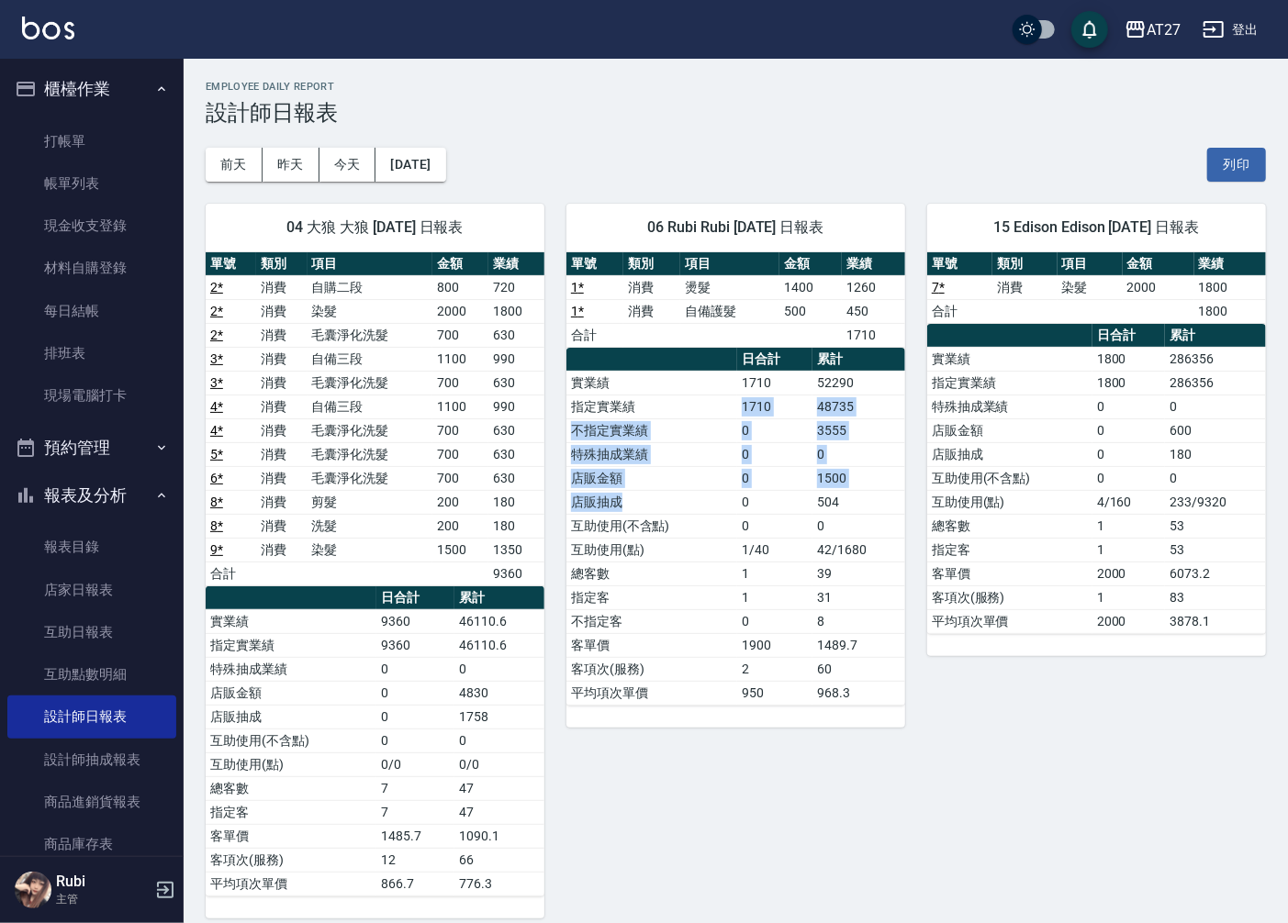
click at [719, 517] on tbody "實業績 1710 52290 指定實業績 1710 48735 不指定實業績 0 3555 特殊抽成業績 0 0 店販金額 0 1500 店販抽成 0 504…" at bounding box center [735, 538] width 339 height 334
click at [709, 575] on td "總客數" at bounding box center [651, 574] width 171 height 24
